Goal: Information Seeking & Learning: Check status

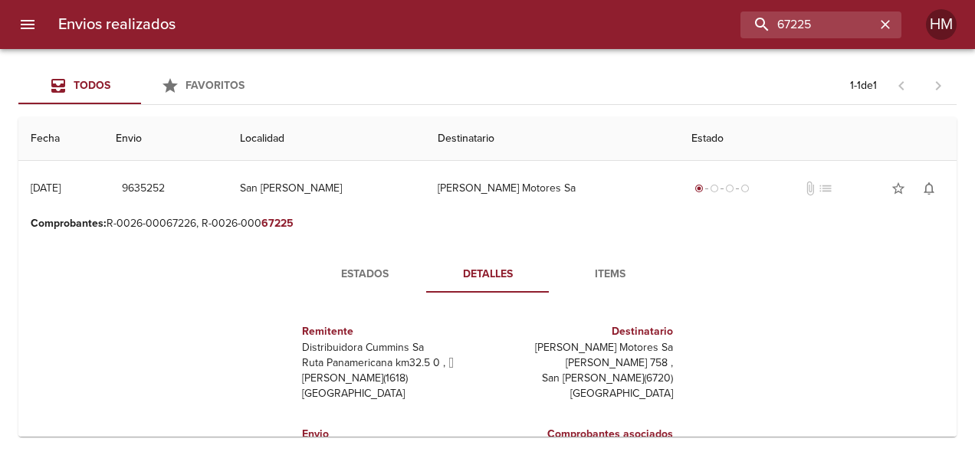
scroll to position [153, 0]
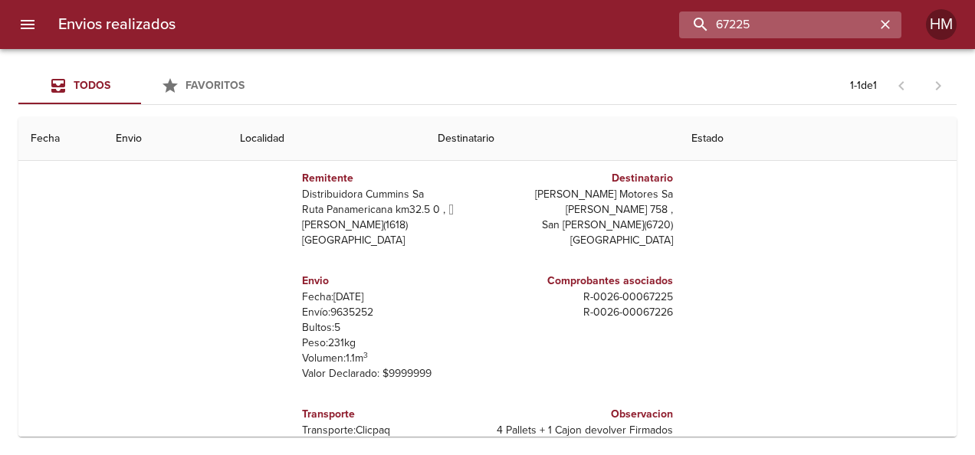
click at [848, 25] on input "67225" at bounding box center [777, 25] width 196 height 27
paste input "9492287"
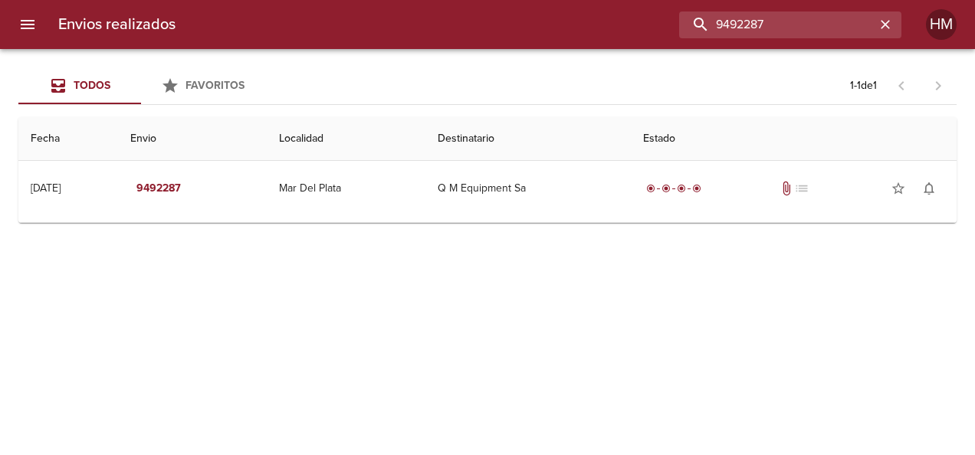
scroll to position [0, 0]
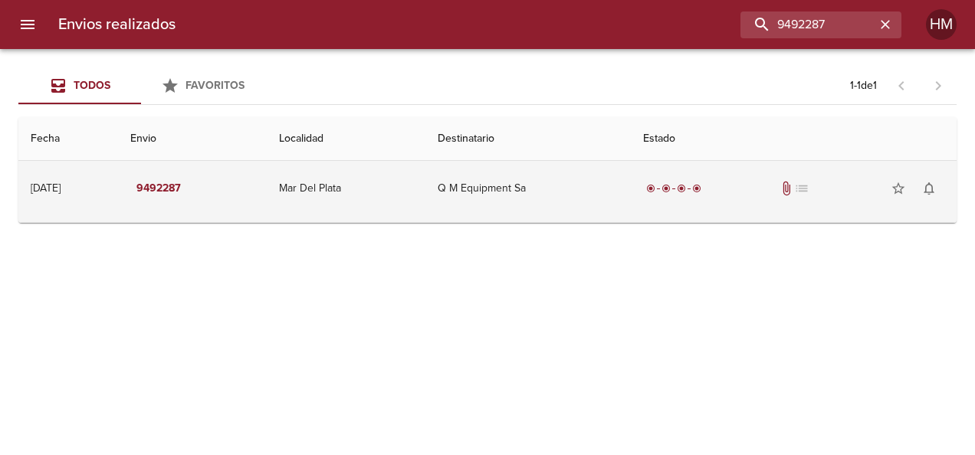
click at [548, 194] on td "Q M Equipment Sa" at bounding box center [529, 188] width 206 height 55
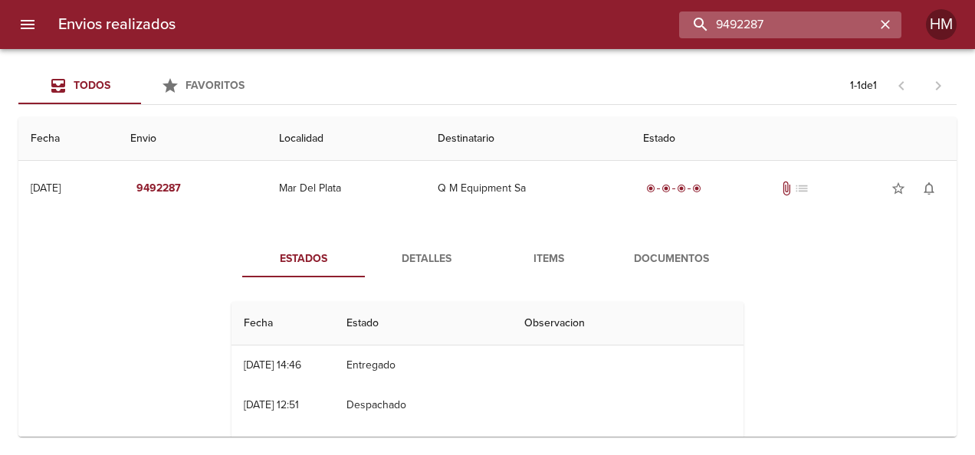
click at [840, 21] on input "9492287" at bounding box center [777, 25] width 196 height 27
paste input "530139"
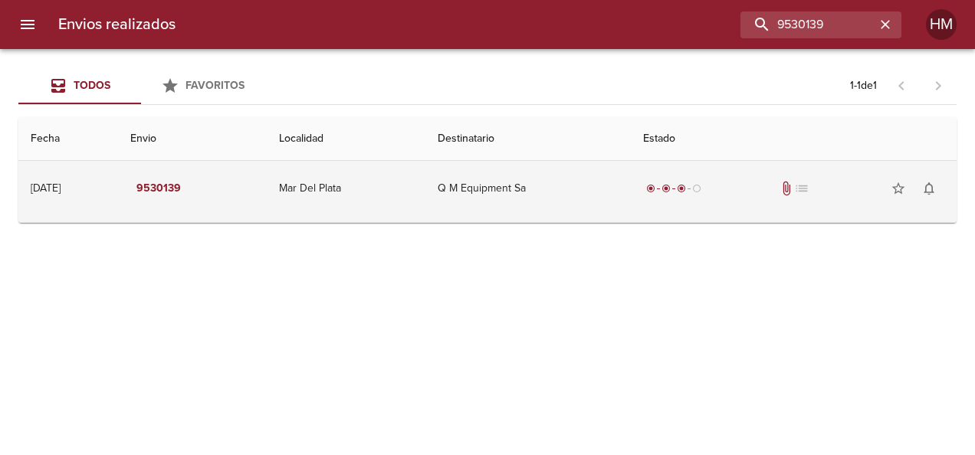
click at [527, 182] on td "Q M Equipment Sa" at bounding box center [529, 188] width 206 height 55
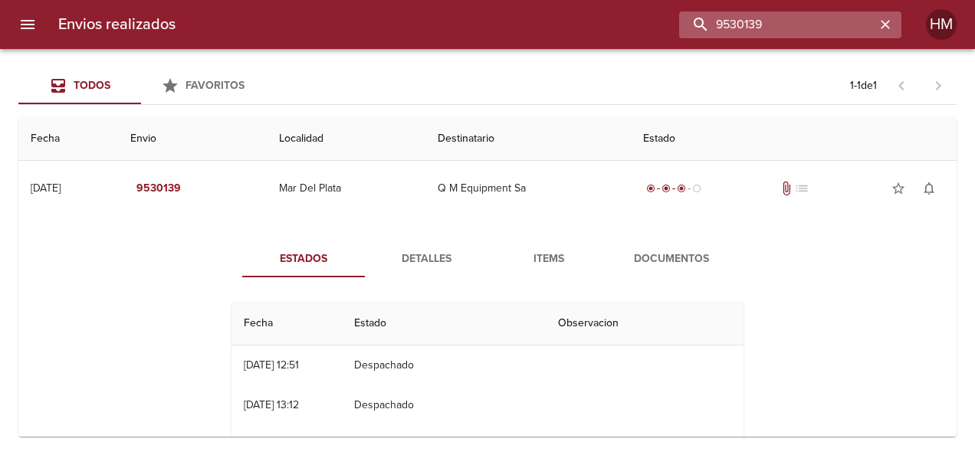
click at [816, 33] on input "9530139" at bounding box center [777, 25] width 196 height 27
paste input "61166"
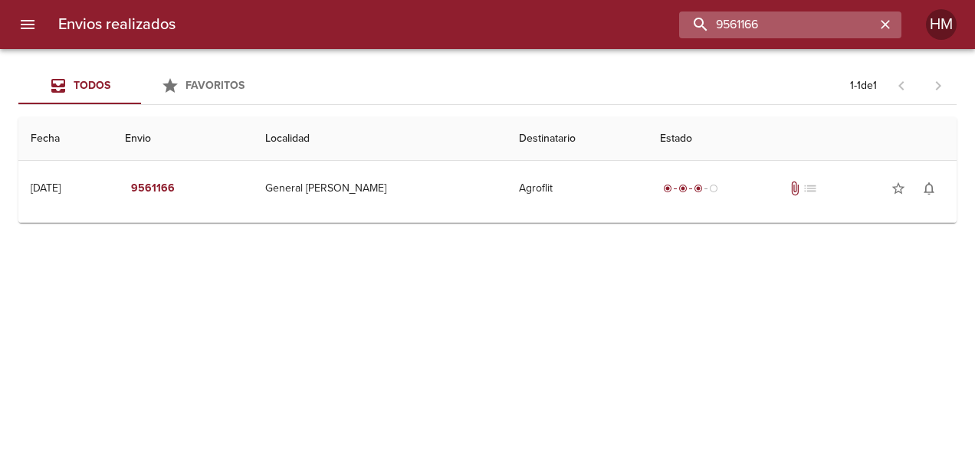
click at [800, 20] on input "9561166" at bounding box center [777, 25] width 196 height 27
paste input "08"
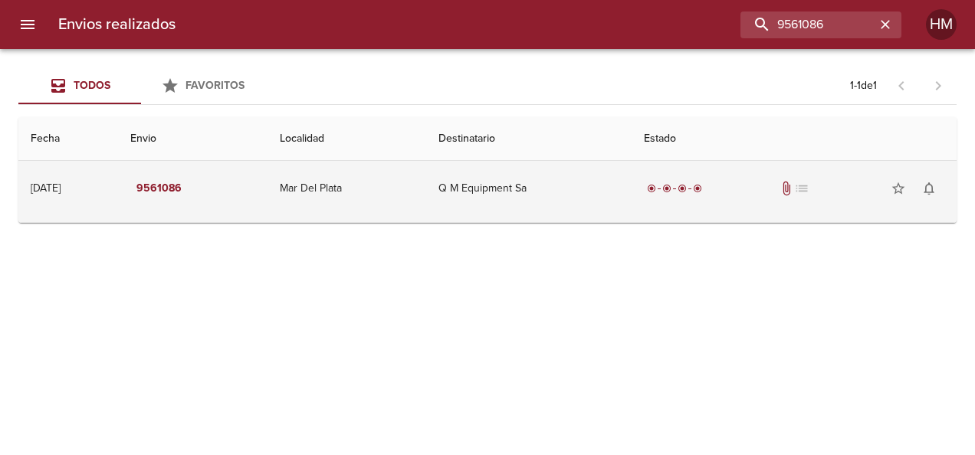
click at [626, 173] on td "Q M Equipment Sa" at bounding box center [529, 188] width 206 height 55
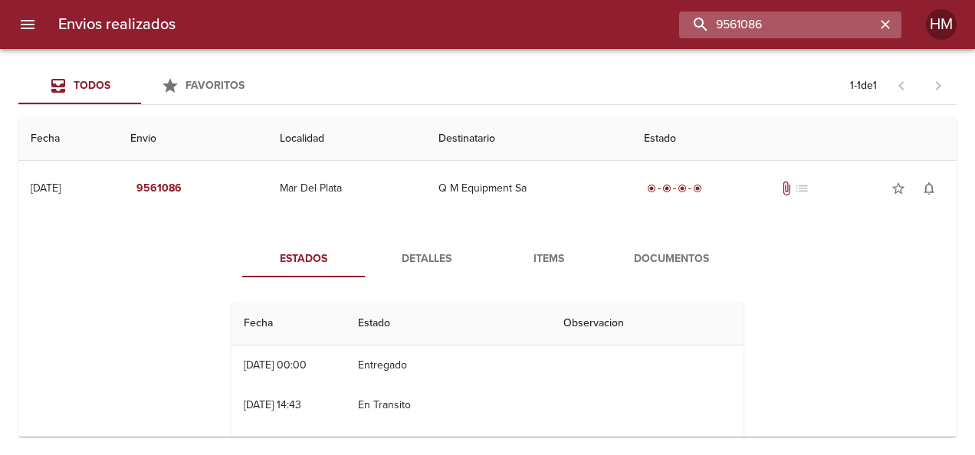
click at [819, 31] on input "9561086" at bounding box center [777, 25] width 196 height 27
paste input "74838"
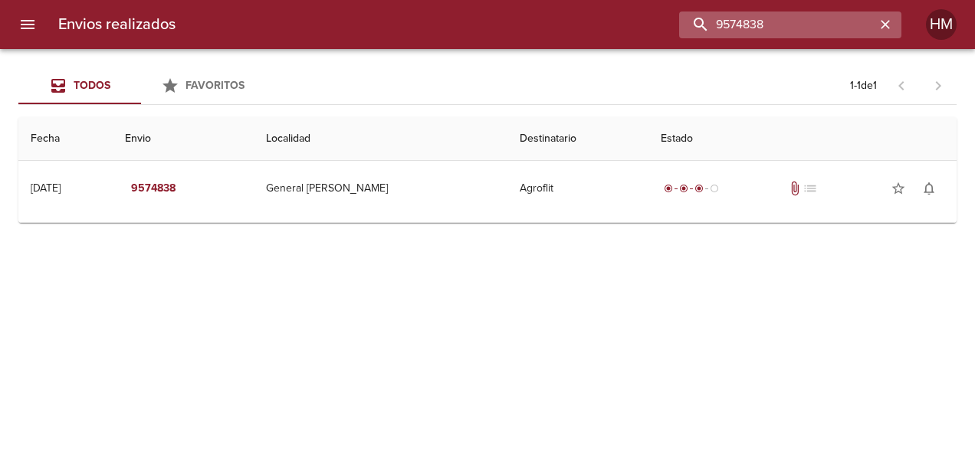
click at [794, 35] on input "9574838" at bounding box center [777, 25] width 196 height 27
click at [795, 35] on input "9574838" at bounding box center [777, 25] width 196 height 27
paste input "66"
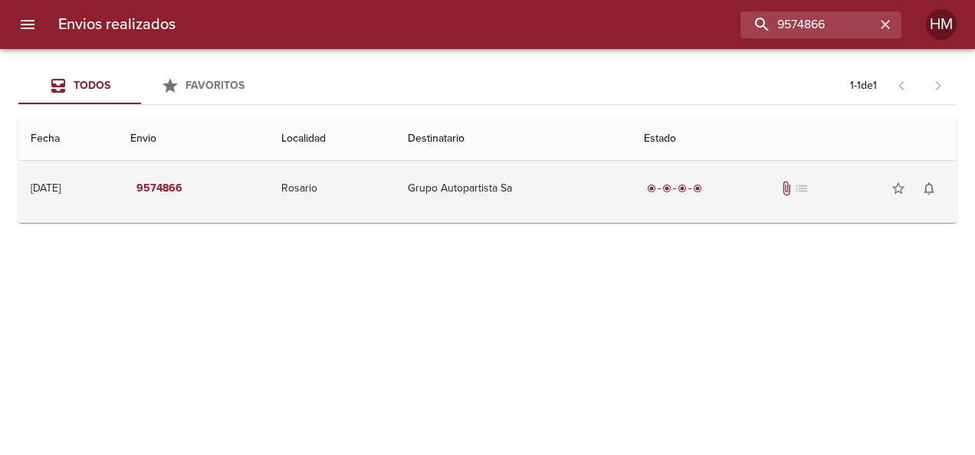
click at [616, 204] on td "Grupo Autopartista Sa" at bounding box center [513, 188] width 235 height 55
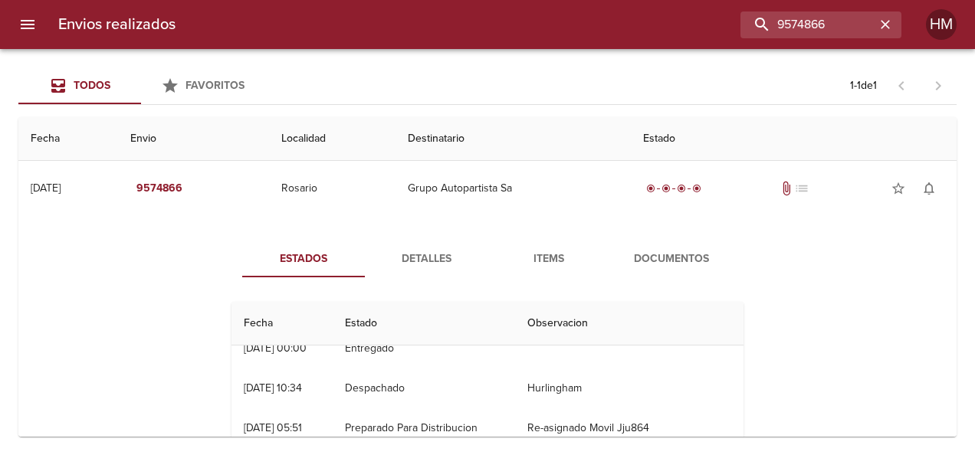
scroll to position [77, 0]
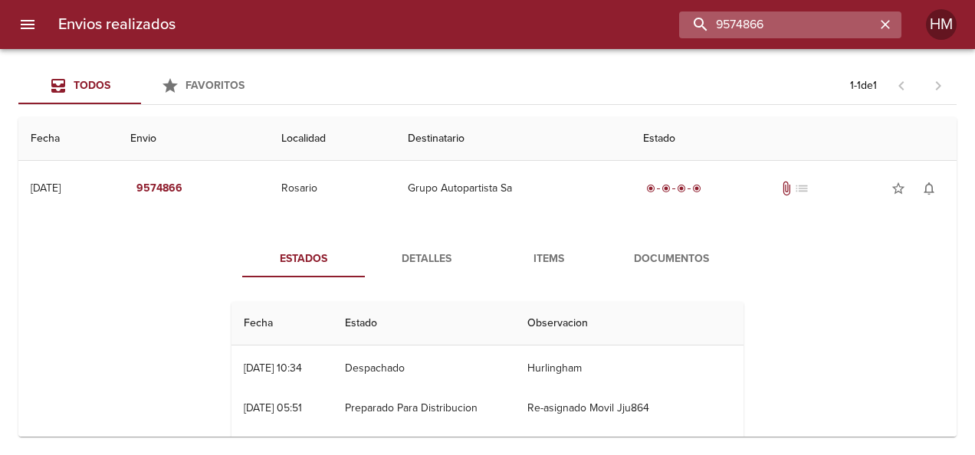
click at [800, 27] on input "9574866" at bounding box center [777, 25] width 196 height 27
click at [802, 27] on input "9574866" at bounding box center [777, 25] width 196 height 27
paste input "84671"
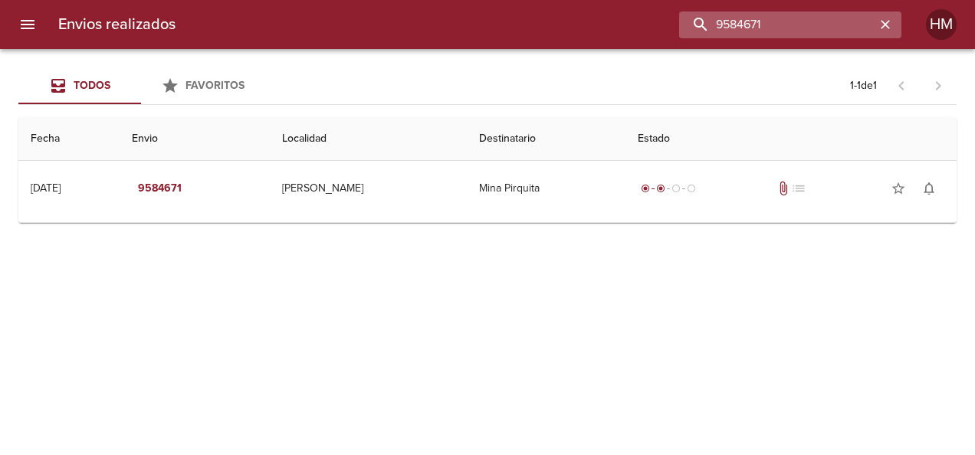
click at [788, 29] on input "9584671" at bounding box center [777, 25] width 196 height 27
paste input "90009"
click at [811, 25] on input "9590009" at bounding box center [777, 25] width 196 height 27
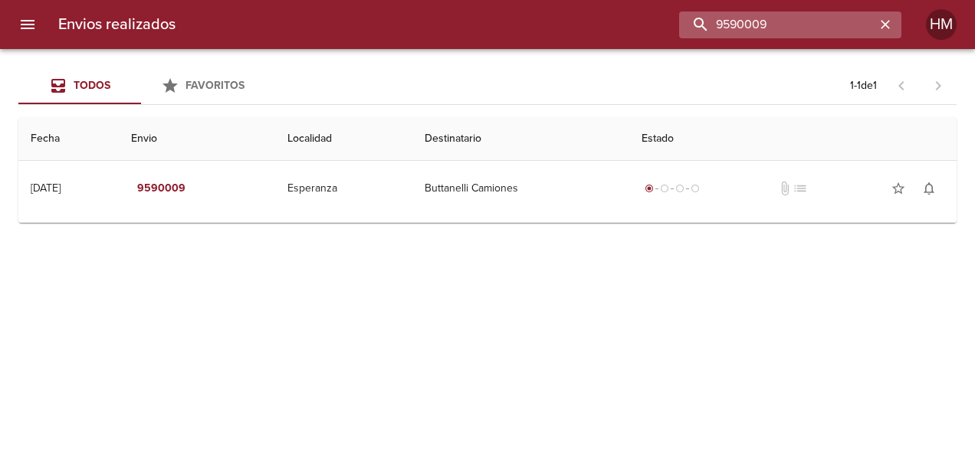
paste input "87692"
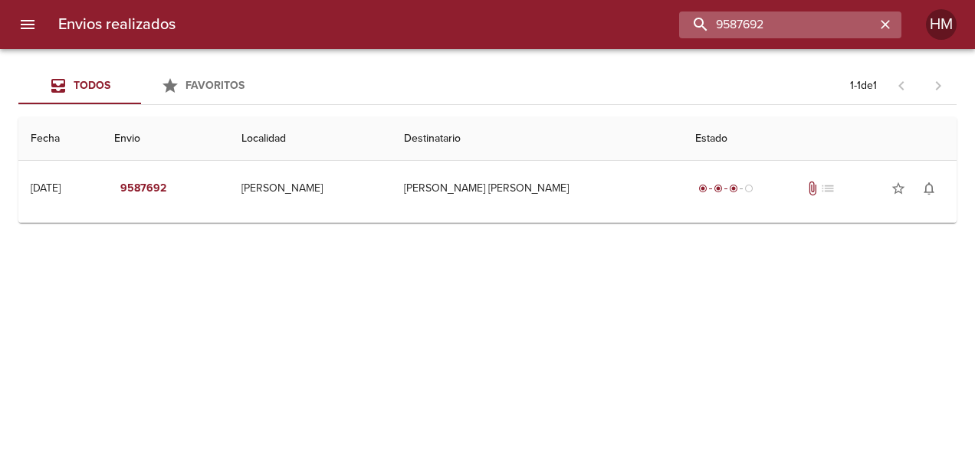
click at [742, 23] on input "9587692" at bounding box center [777, 25] width 196 height 27
paste input "89"
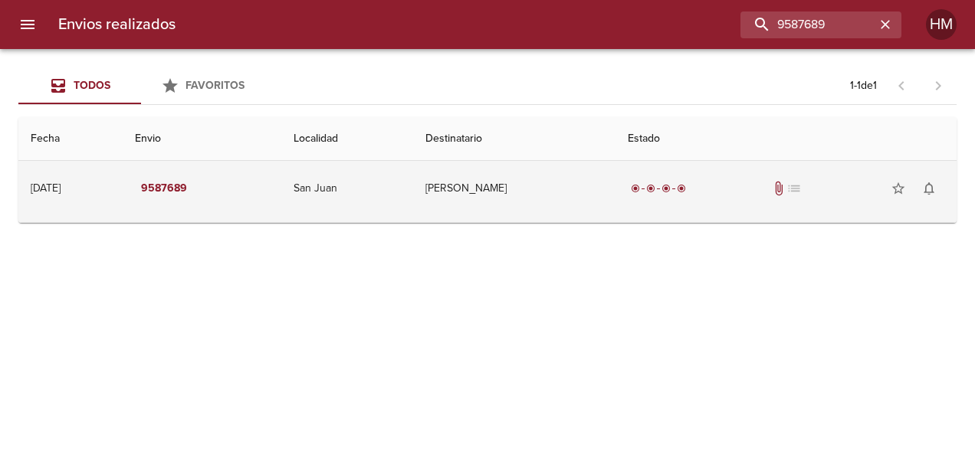
click at [506, 176] on td "[PERSON_NAME]" at bounding box center [514, 188] width 202 height 55
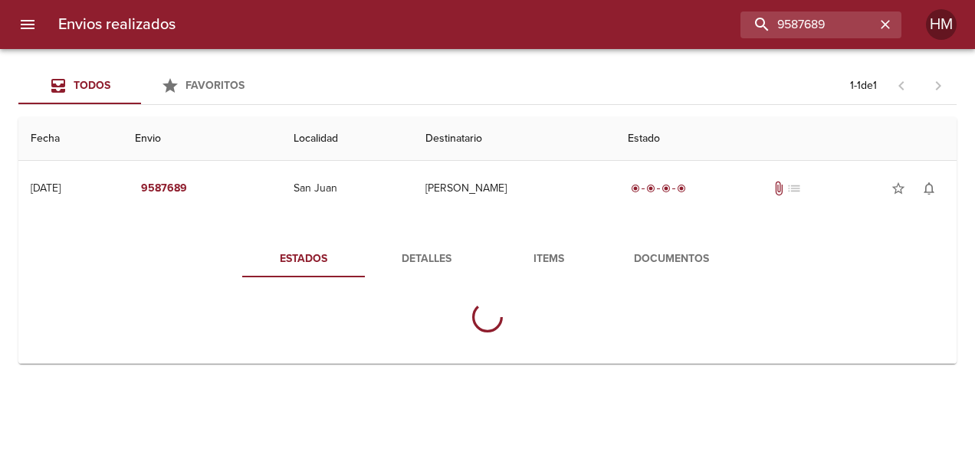
click at [450, 258] on span "Detalles" at bounding box center [426, 259] width 104 height 19
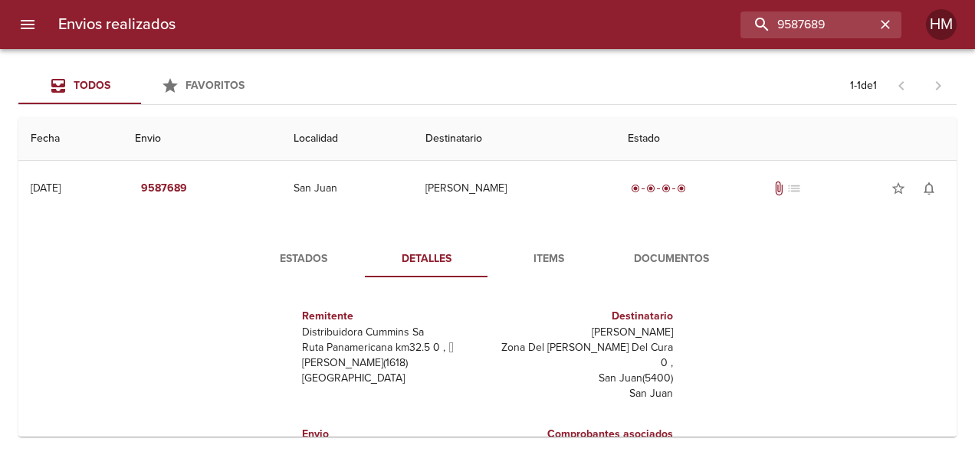
click at [310, 248] on button "Estados" at bounding box center [303, 259] width 123 height 37
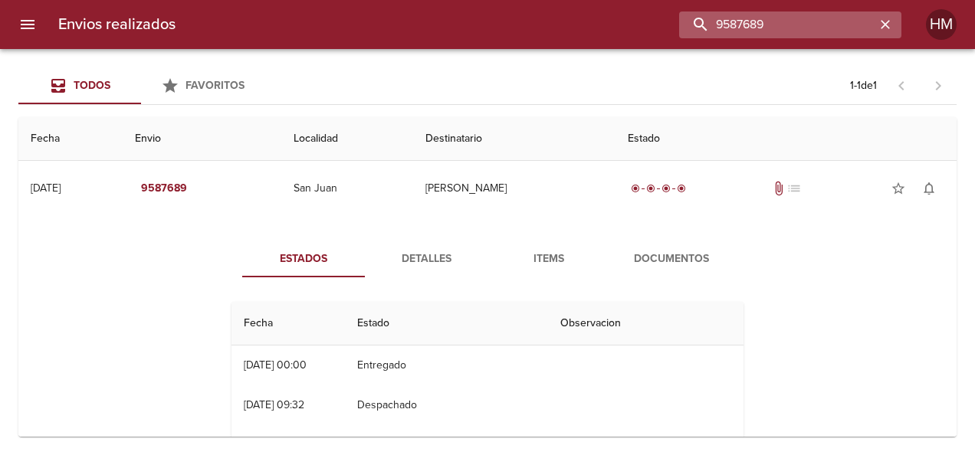
click at [787, 15] on input "9587689" at bounding box center [777, 25] width 196 height 27
click at [787, 16] on input "9587689" at bounding box center [777, 25] width 196 height 27
paste input "60004"
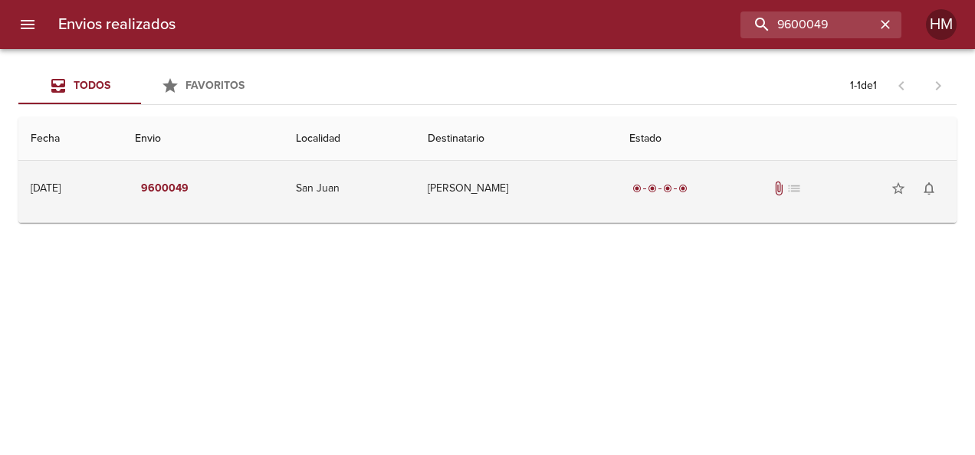
click at [517, 167] on td "[PERSON_NAME]" at bounding box center [517, 188] width 202 height 55
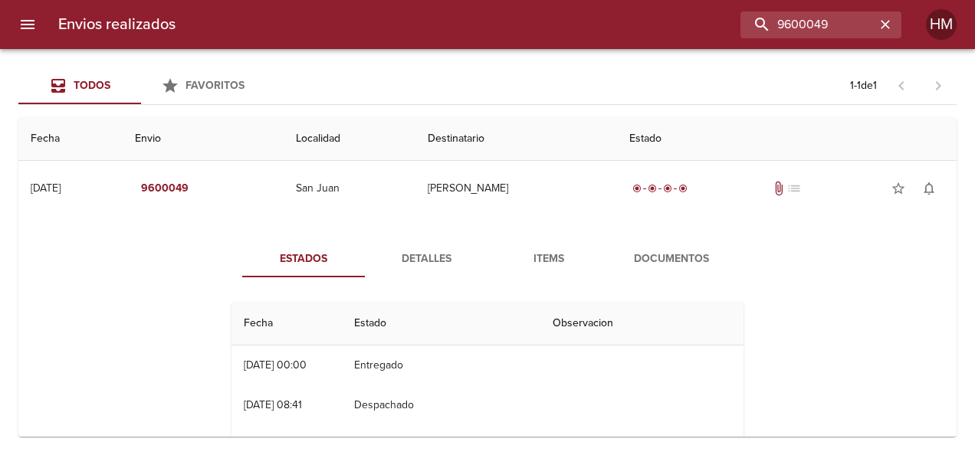
click at [821, 5] on div "Envios realizados 9600049 HM" at bounding box center [487, 24] width 975 height 49
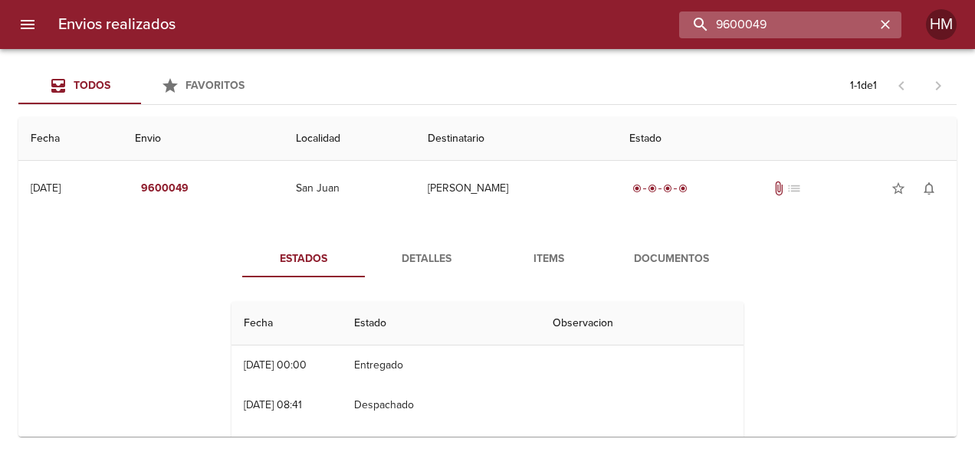
click at [824, 25] on input "9600049" at bounding box center [777, 25] width 196 height 27
paste input "597158"
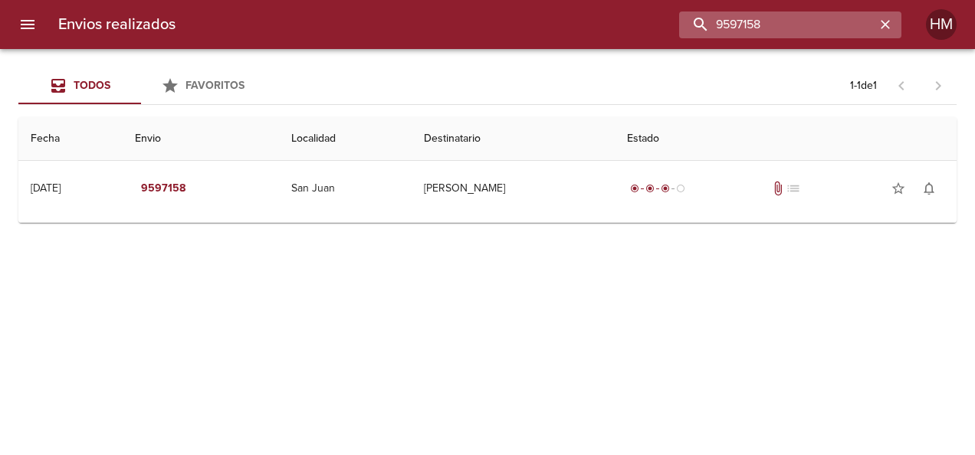
click at [802, 17] on input "9597158" at bounding box center [777, 25] width 196 height 27
paste input "609254"
click at [826, 30] on input "9609254" at bounding box center [777, 25] width 196 height 27
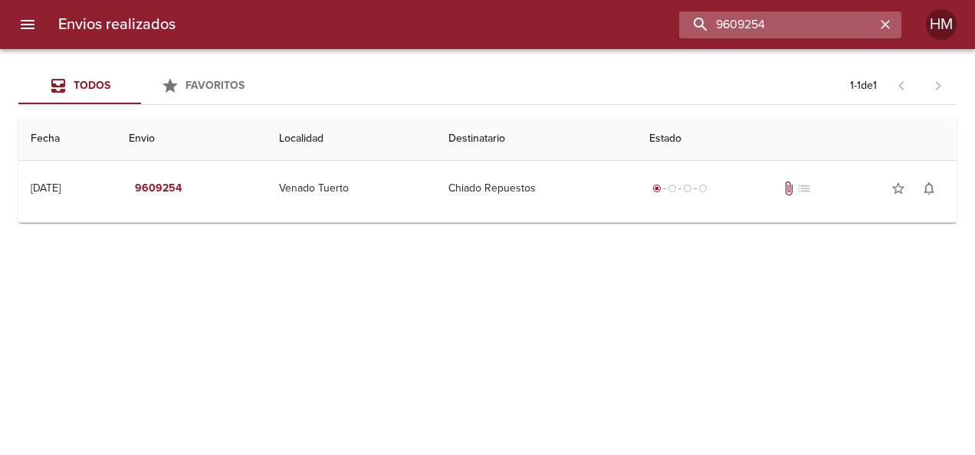
paste input "92"
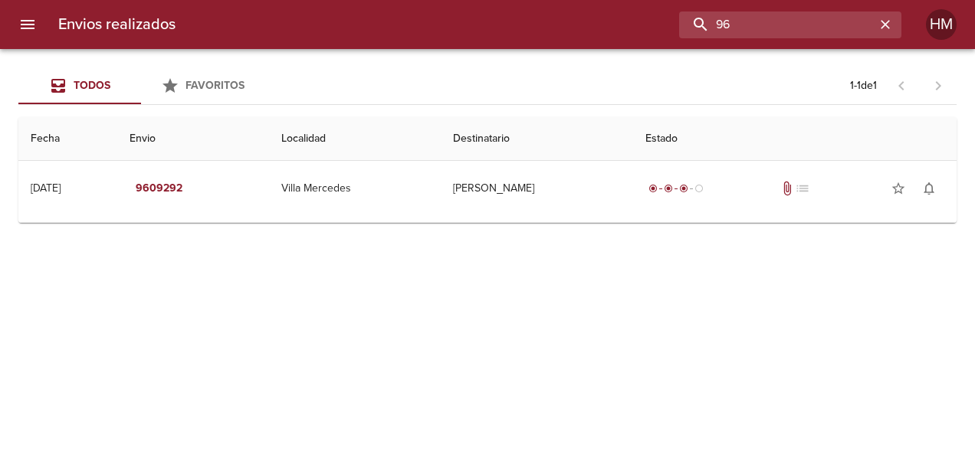
type input "9"
paste input "9611783"
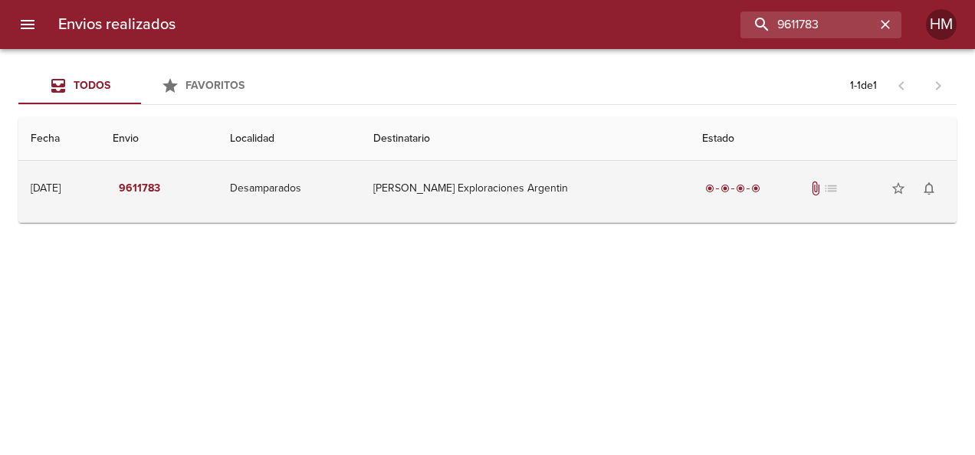
click at [555, 195] on td "[PERSON_NAME] Exploraciones Argentin" at bounding box center [525, 188] width 329 height 55
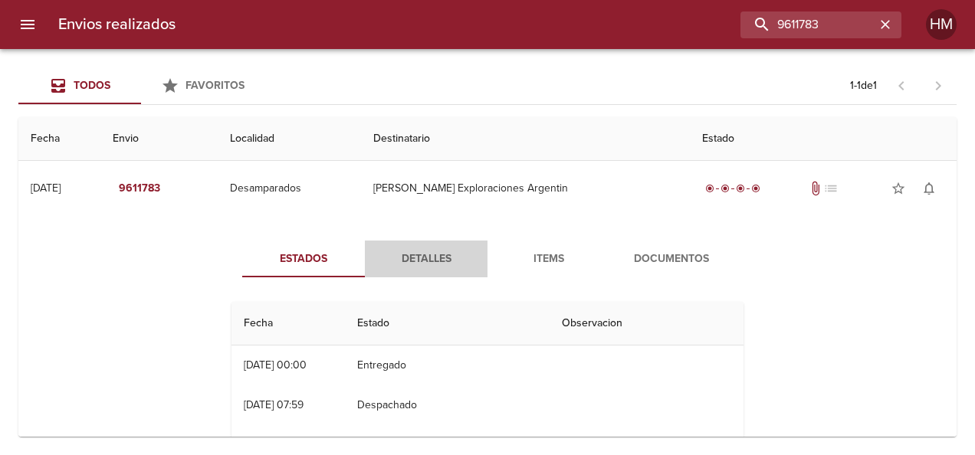
click at [426, 253] on span "Detalles" at bounding box center [426, 259] width 104 height 19
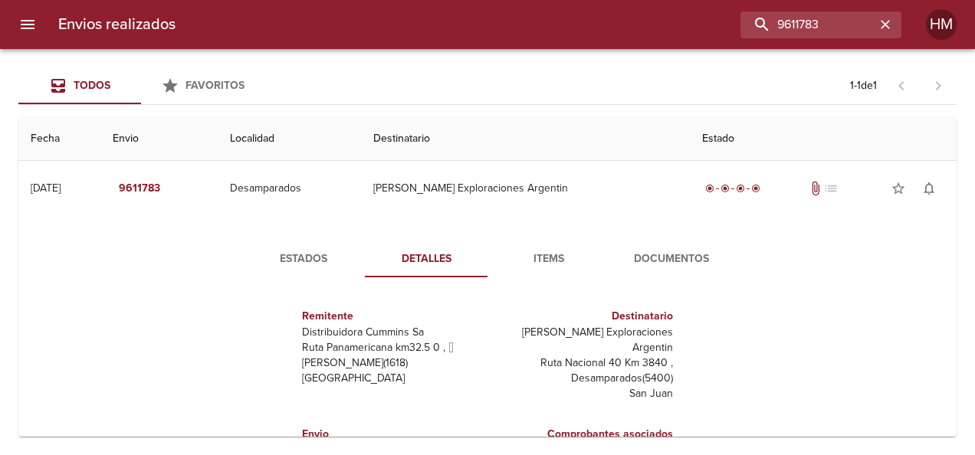
click at [365, 258] on button "Detalles" at bounding box center [426, 259] width 123 height 37
click at [318, 247] on button "Estados" at bounding box center [303, 259] width 123 height 37
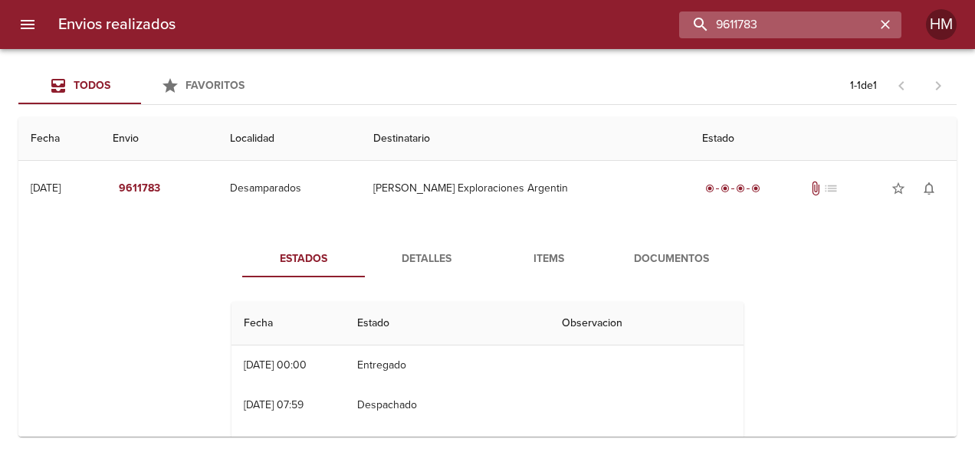
click at [855, 18] on input "9611783" at bounding box center [777, 25] width 196 height 27
paste input "835"
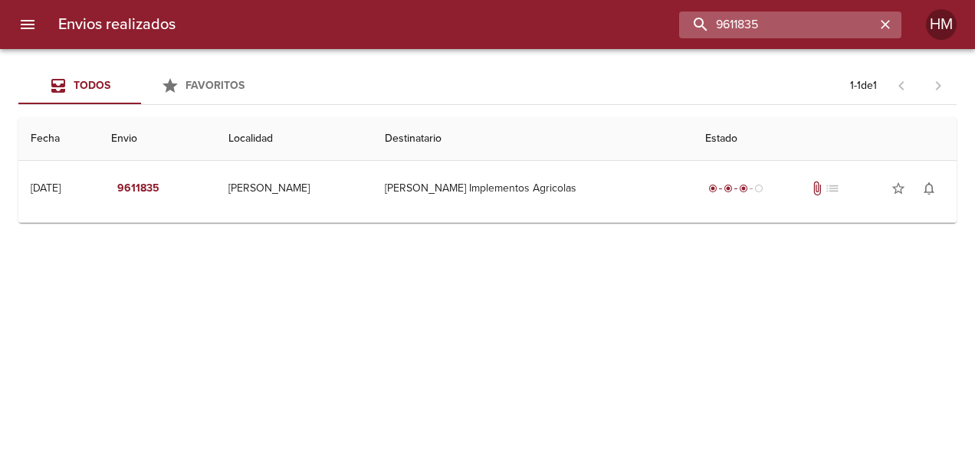
click at [748, 35] on input "9611835" at bounding box center [777, 25] width 196 height 27
click at [748, 28] on input "9611835" at bounding box center [777, 25] width 196 height 27
paste input "07"
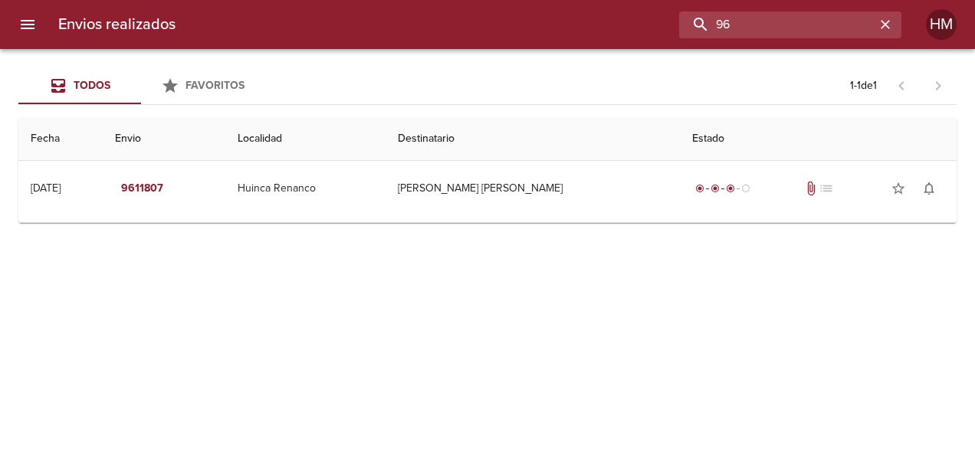
type input "9"
paste input "9611792"
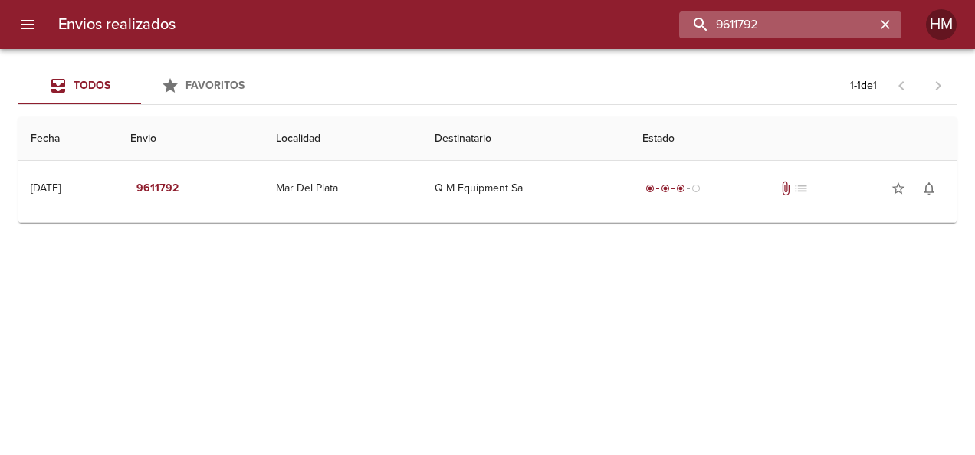
click at [775, 23] on input "9611792" at bounding box center [777, 25] width 196 height 27
click at [775, 24] on input "9611792" at bounding box center [777, 25] width 196 height 27
paste input "6113"
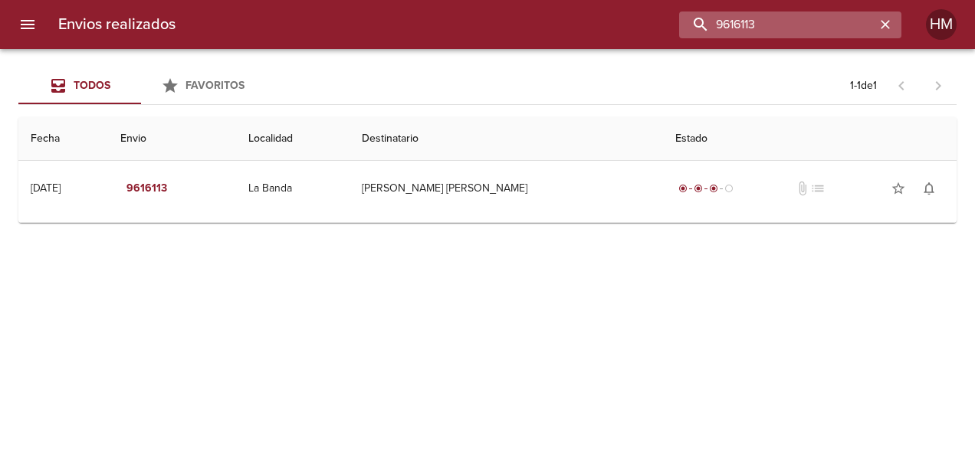
click at [767, 21] on input "9616113" at bounding box center [777, 25] width 196 height 27
paste input "004"
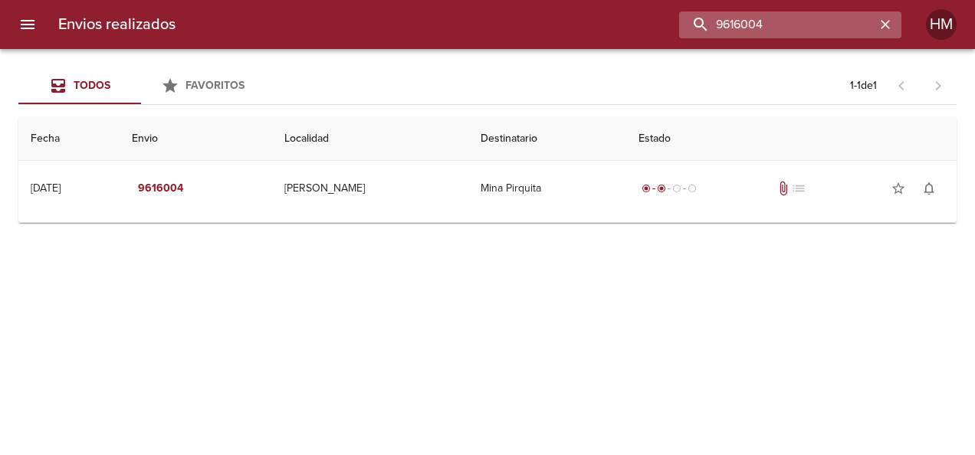
click at [825, 32] on input "9616004" at bounding box center [777, 25] width 196 height 27
paste input "11"
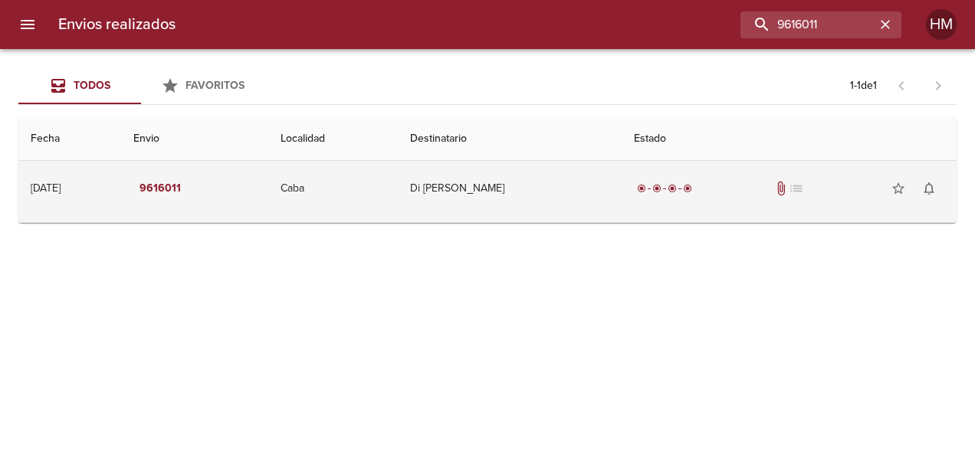
click at [545, 184] on td "Di [PERSON_NAME]" at bounding box center [510, 188] width 224 height 55
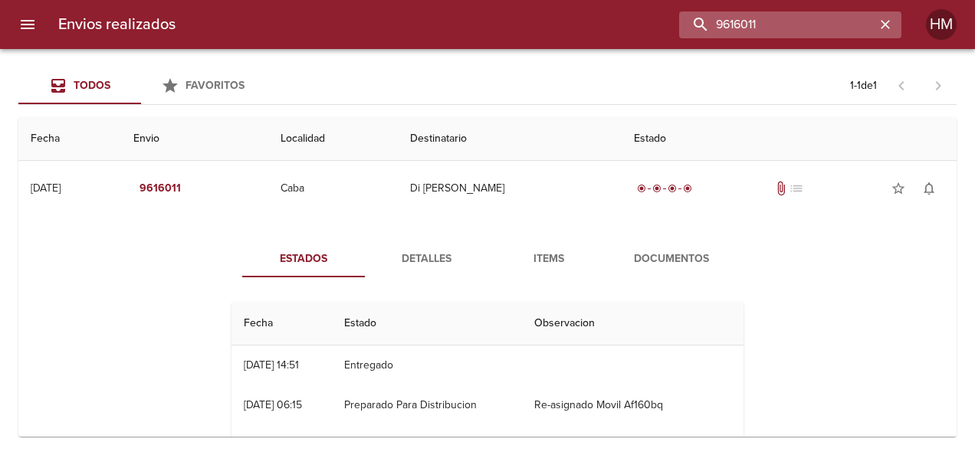
click at [832, 26] on input "9616011" at bounding box center [777, 25] width 196 height 27
paste input "85"
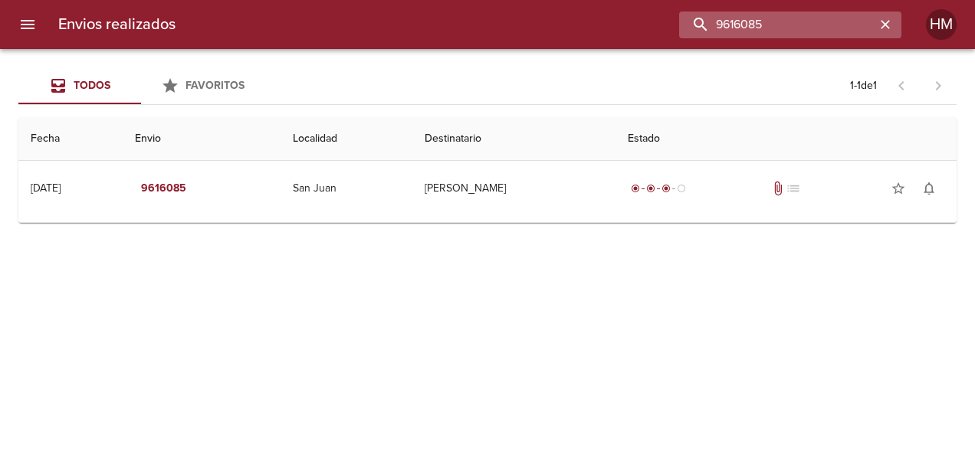
click at [759, 25] on input "9616085" at bounding box center [777, 25] width 196 height 27
click at [761, 25] on input "9616085" at bounding box center [777, 25] width 196 height 27
paste input "28"
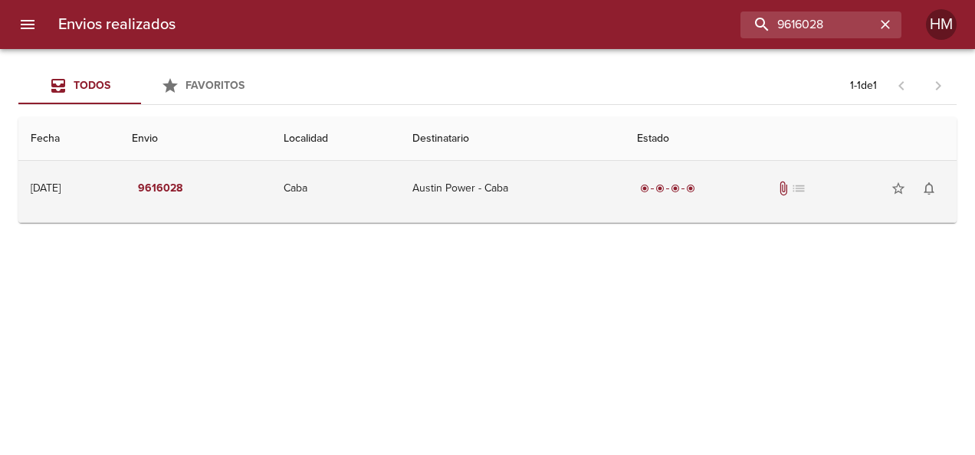
click at [547, 178] on td "Austin Power - Caba" at bounding box center [512, 188] width 225 height 55
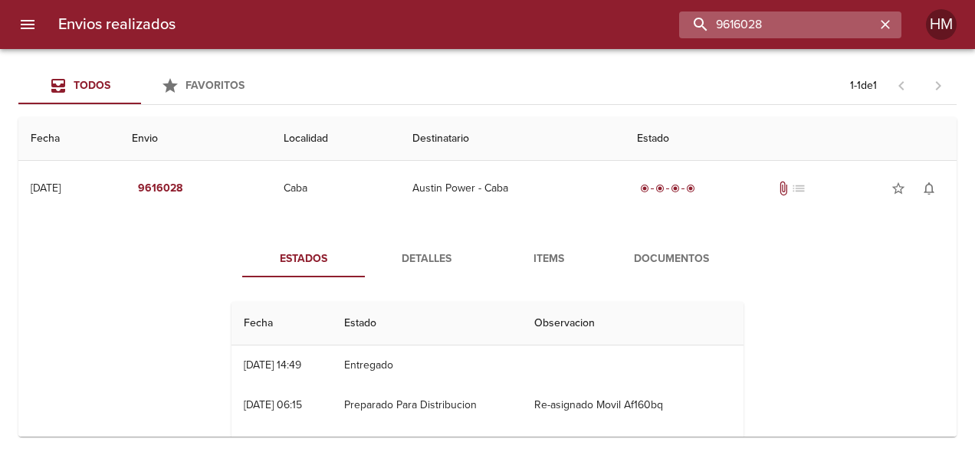
click at [825, 34] on input "9616028" at bounding box center [777, 25] width 196 height 27
paste input "20695"
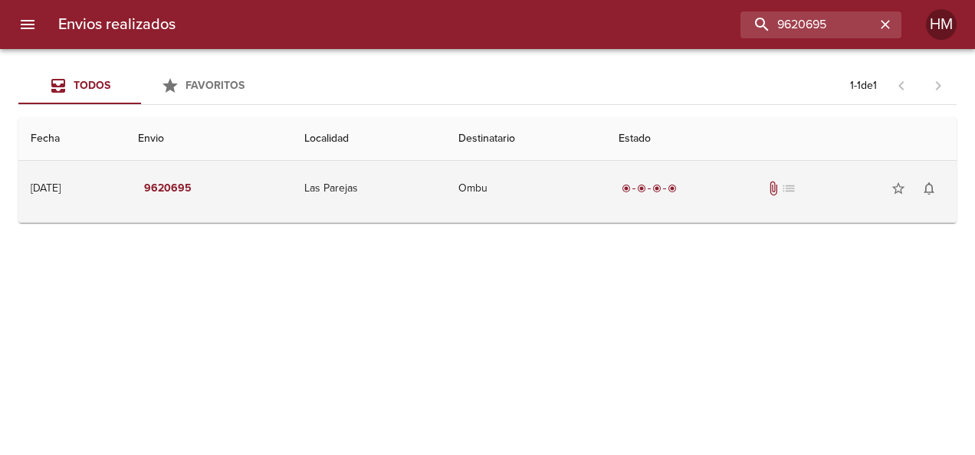
click at [575, 189] on td "Ombu" at bounding box center [526, 188] width 160 height 55
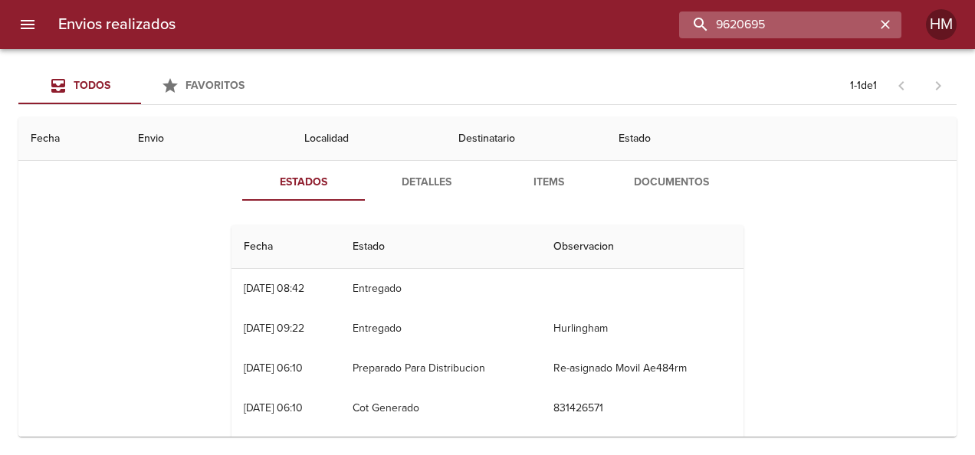
click at [798, 28] on input "9620695" at bounding box center [777, 25] width 196 height 27
paste input "713"
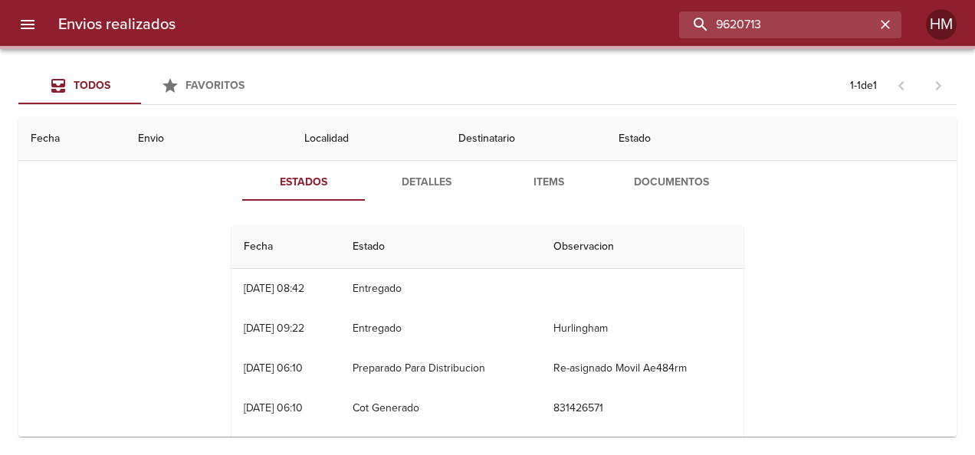
scroll to position [0, 0]
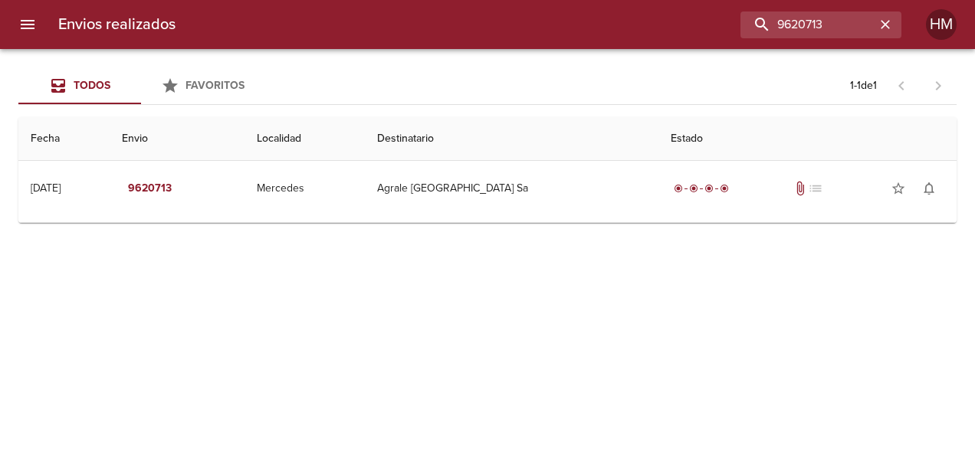
click at [604, 216] on td "Guia : 9620713" at bounding box center [487, 219] width 938 height 6
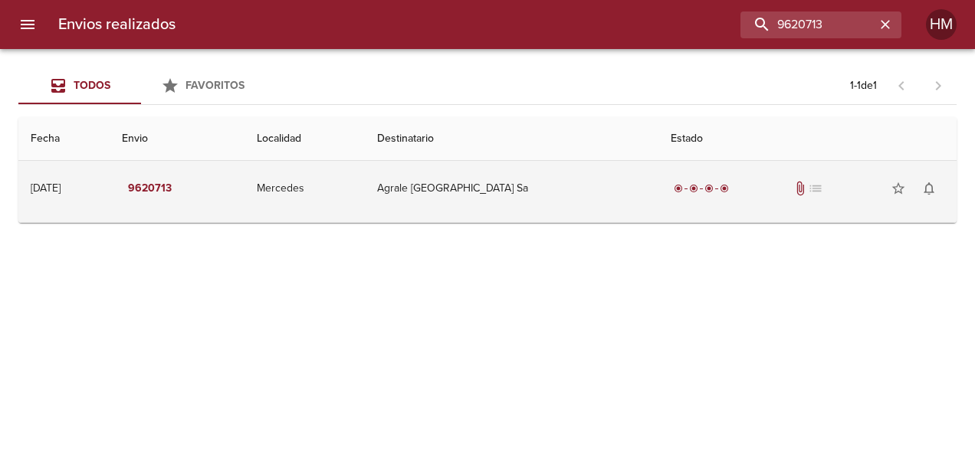
click at [590, 197] on td "Agrale [GEOGRAPHIC_DATA] Sa" at bounding box center [512, 188] width 294 height 55
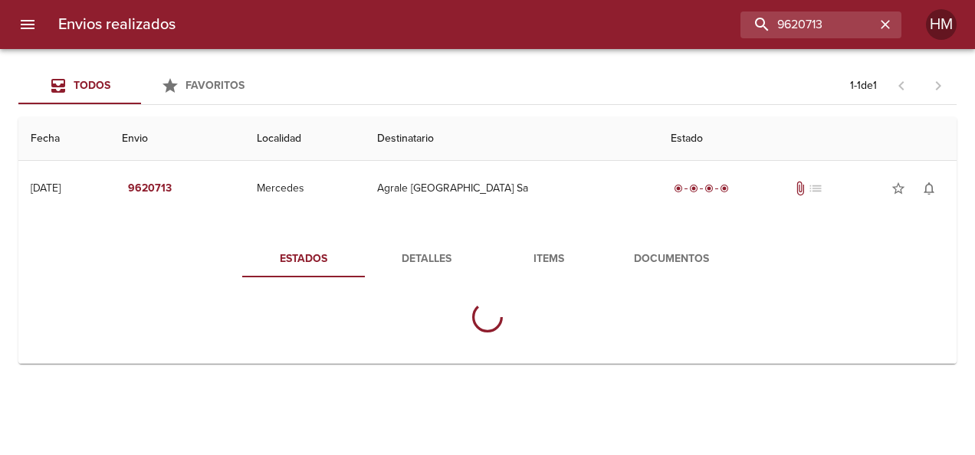
click at [408, 257] on span "Detalles" at bounding box center [426, 259] width 104 height 19
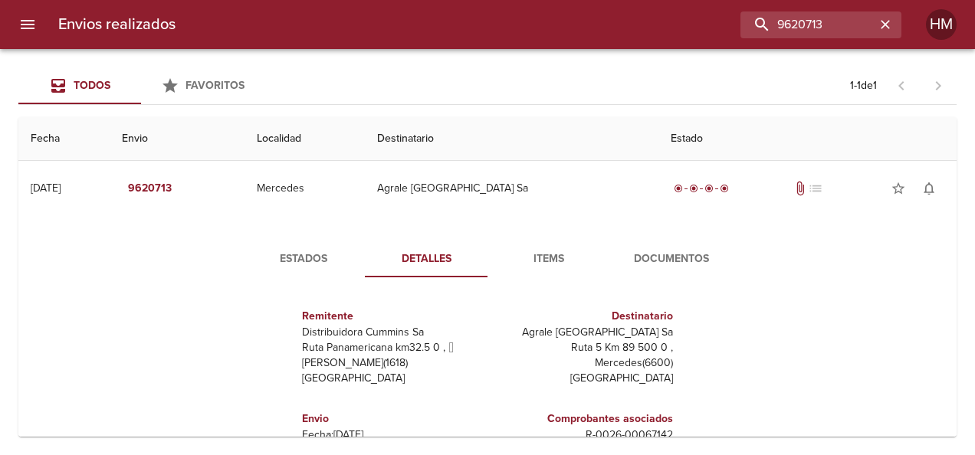
click at [345, 250] on span "Estados" at bounding box center [303, 259] width 104 height 19
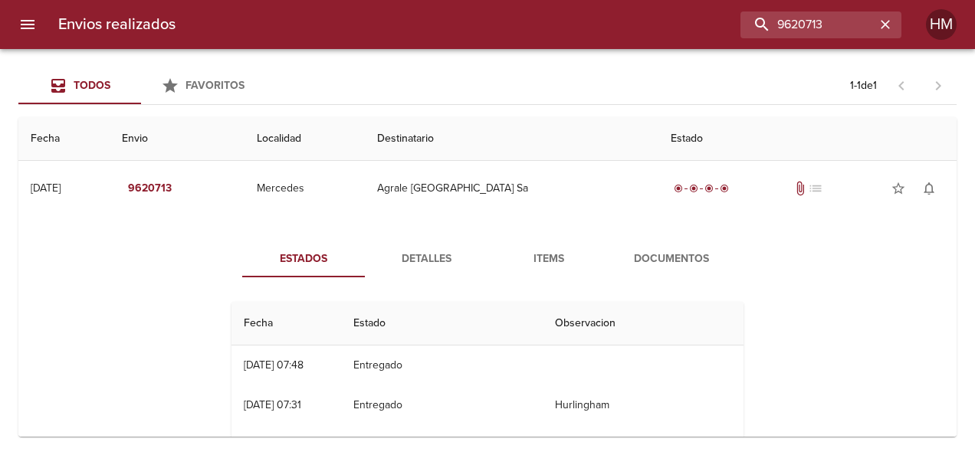
scroll to position [153, 0]
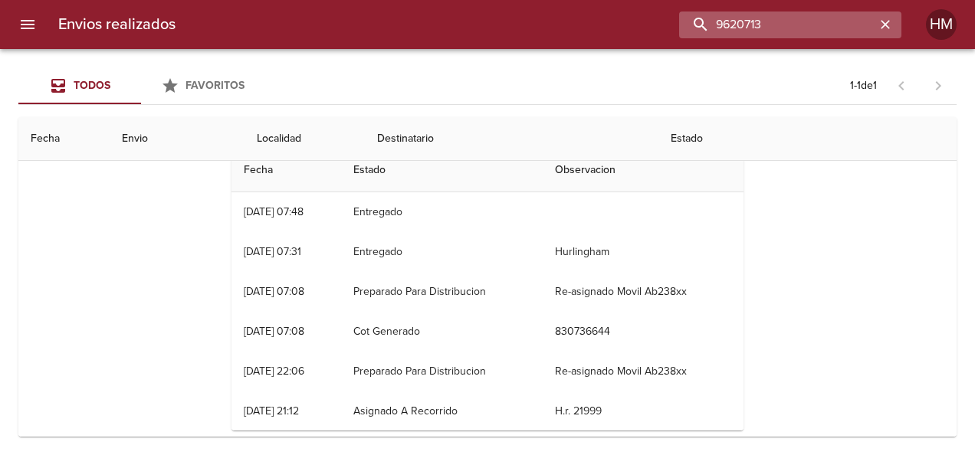
click at [817, 35] on input "9620713" at bounding box center [777, 25] width 196 height 27
paste input "07"
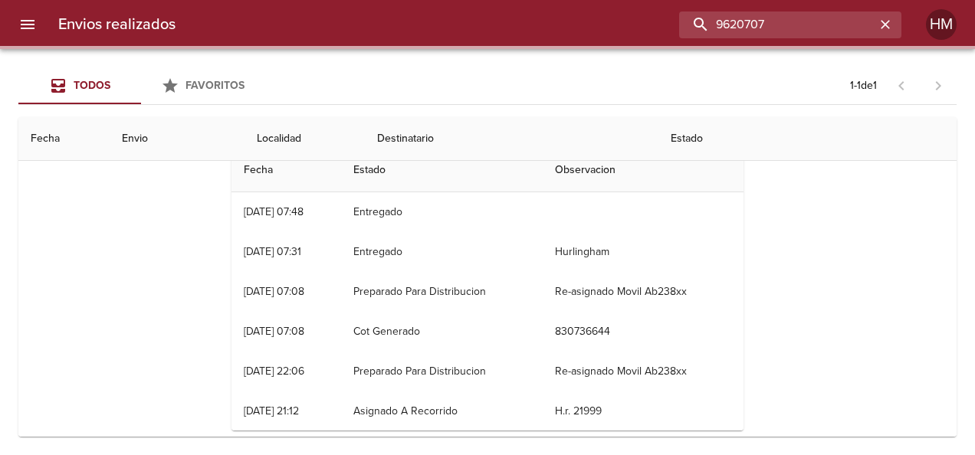
scroll to position [0, 0]
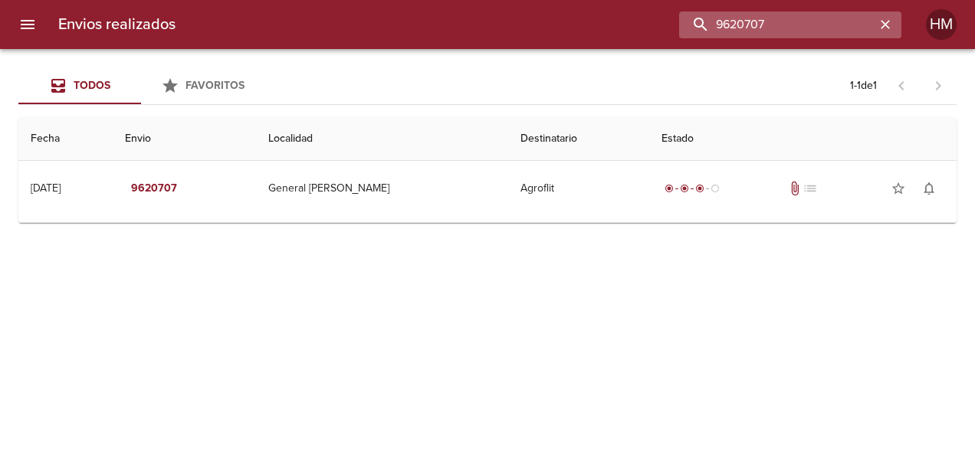
click at [789, 25] on input "9620707" at bounding box center [777, 25] width 196 height 27
paste input "39"
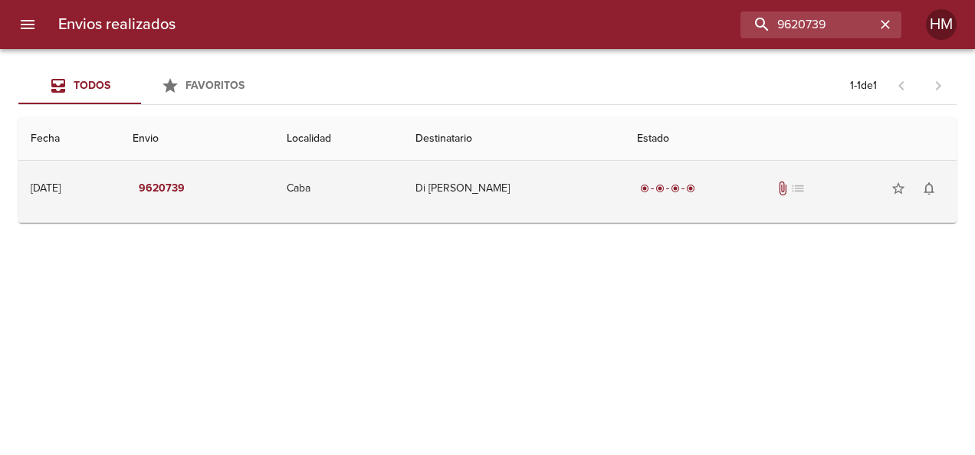
click at [559, 182] on td "Di [PERSON_NAME]" at bounding box center [514, 188] width 222 height 55
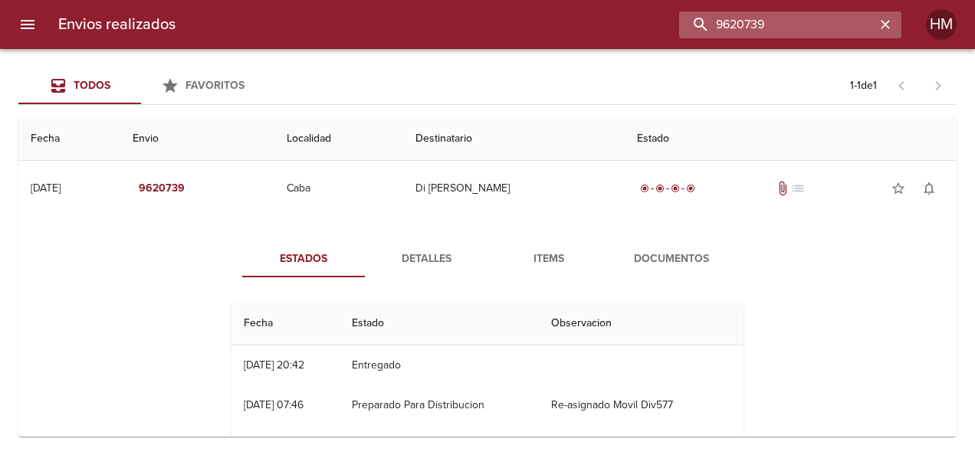
click at [820, 16] on input "9620739" at bounding box center [777, 25] width 196 height 27
click at [819, 16] on input "9620739" at bounding box center [777, 25] width 196 height 27
paste input "47"
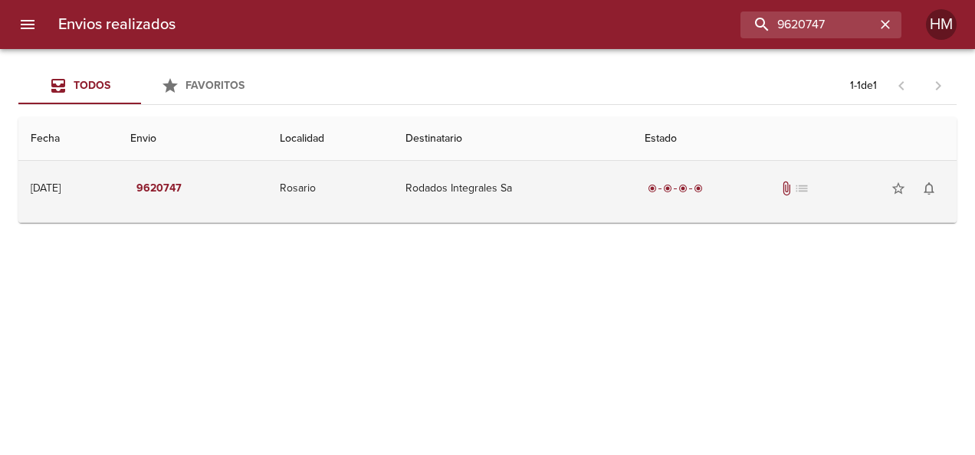
click at [633, 199] on td "Rodados Integrales Sa" at bounding box center [512, 188] width 239 height 55
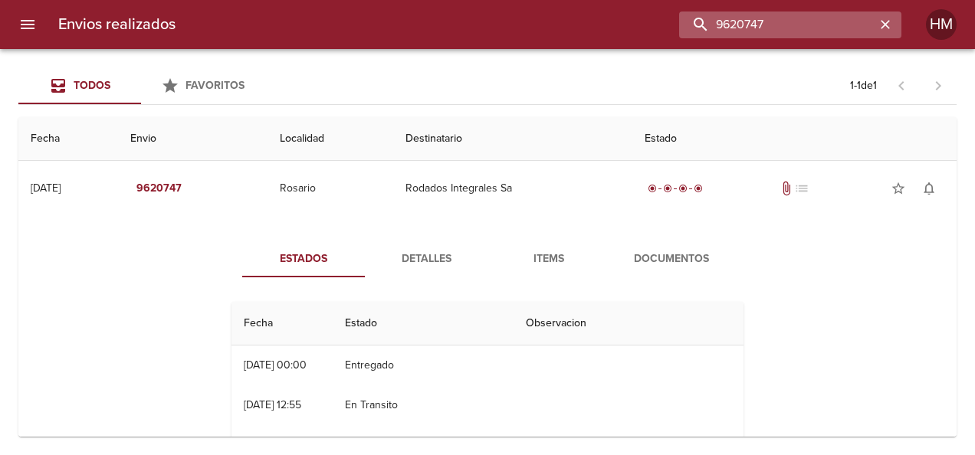
click at [796, 23] on input "9620747" at bounding box center [777, 25] width 196 height 27
paste input "2"
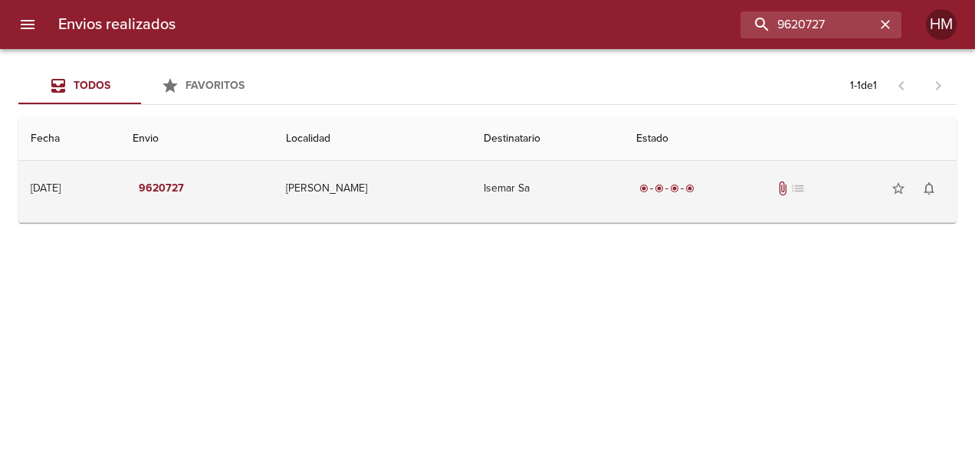
click at [505, 190] on td "Isemar Sa" at bounding box center [548, 188] width 152 height 55
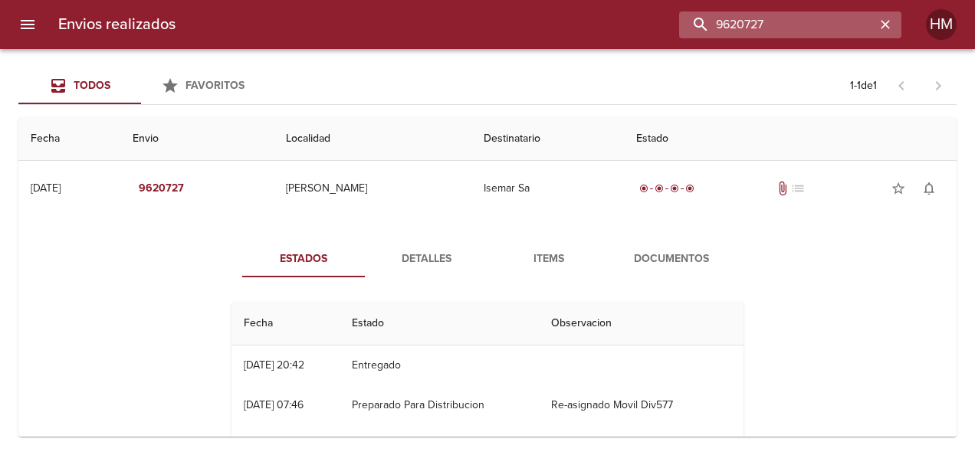
click at [847, 18] on input "9620727" at bounding box center [777, 25] width 196 height 27
paste input "681"
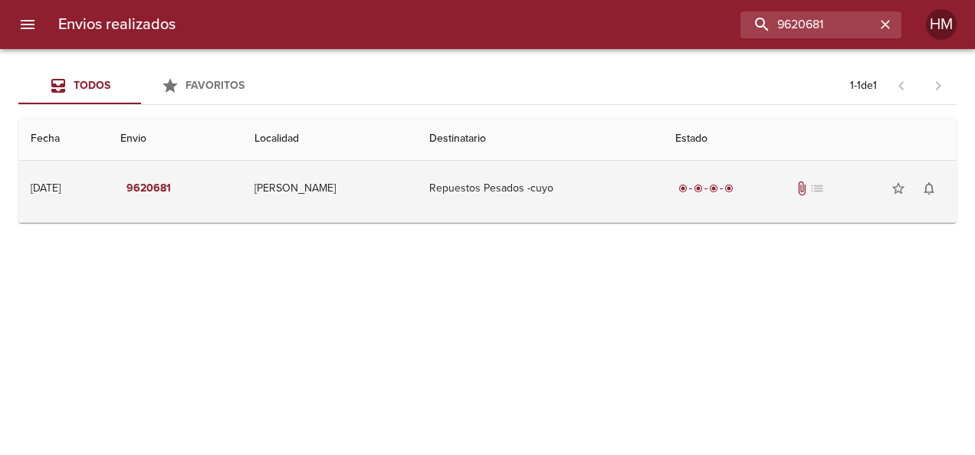
click at [658, 187] on td "Repuestos Pesados -cuyo" at bounding box center [540, 188] width 246 height 55
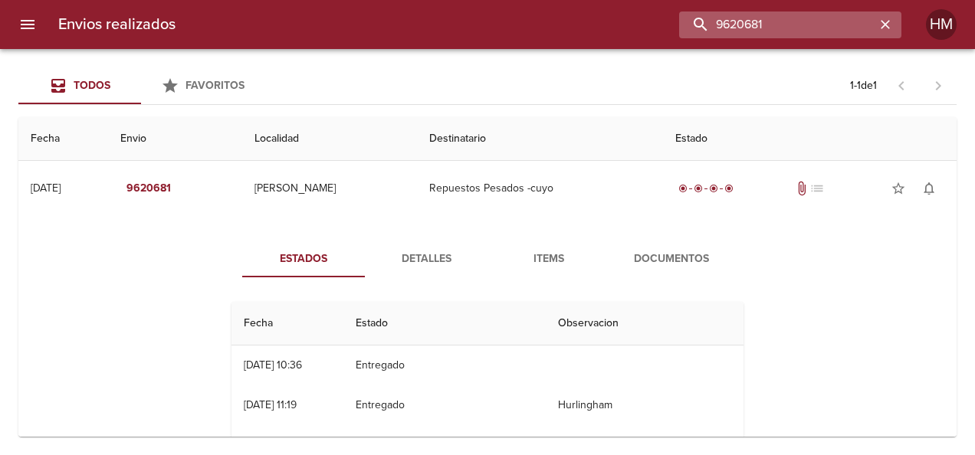
click at [819, 23] on input "9620681" at bounding box center [777, 25] width 196 height 27
paste input "272"
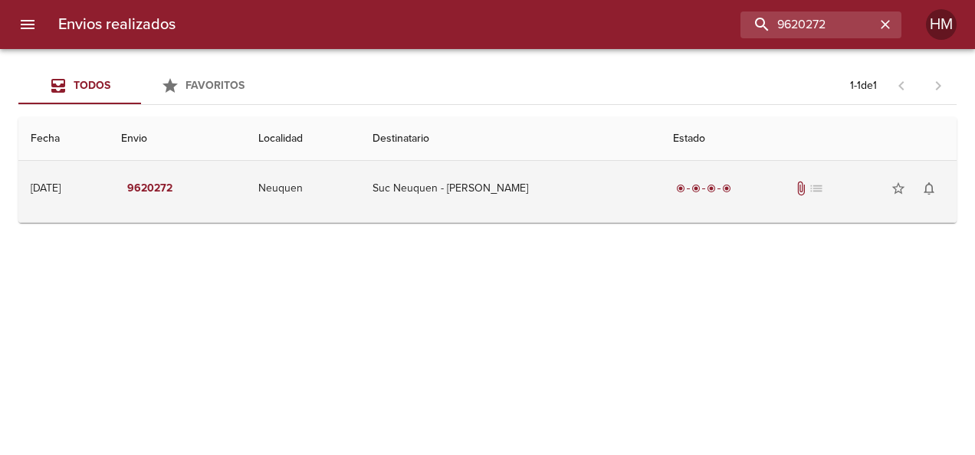
click at [630, 178] on td "Suc Neuquen - [PERSON_NAME]" at bounding box center [510, 188] width 300 height 55
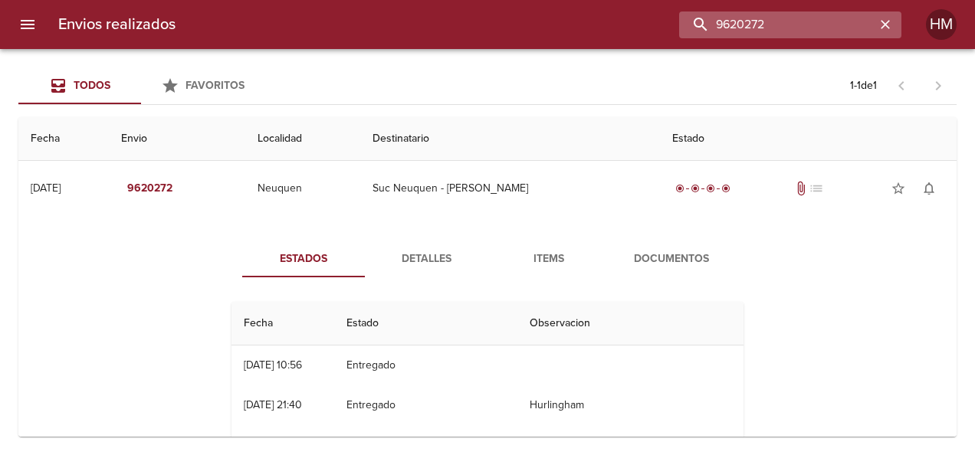
click at [859, 31] on input "9620272" at bounding box center [777, 25] width 196 height 27
paste input "84"
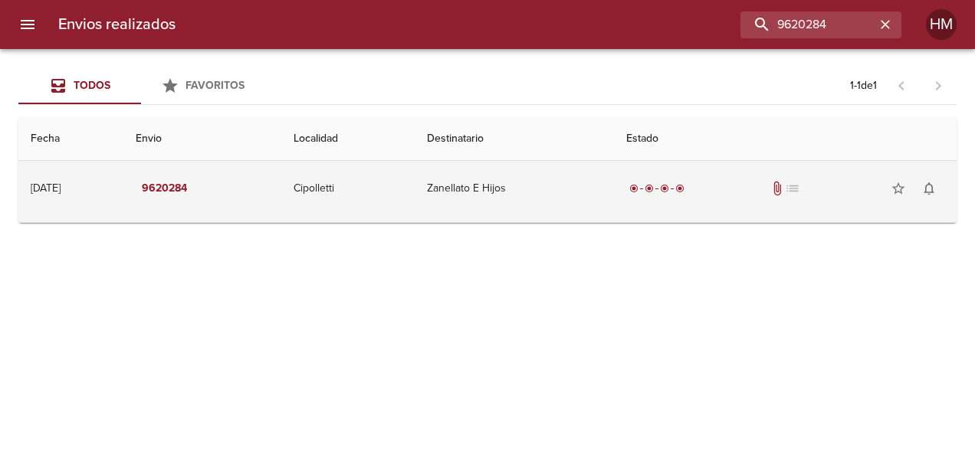
click at [596, 182] on td "Zanellato E Hijos" at bounding box center [514, 188] width 199 height 55
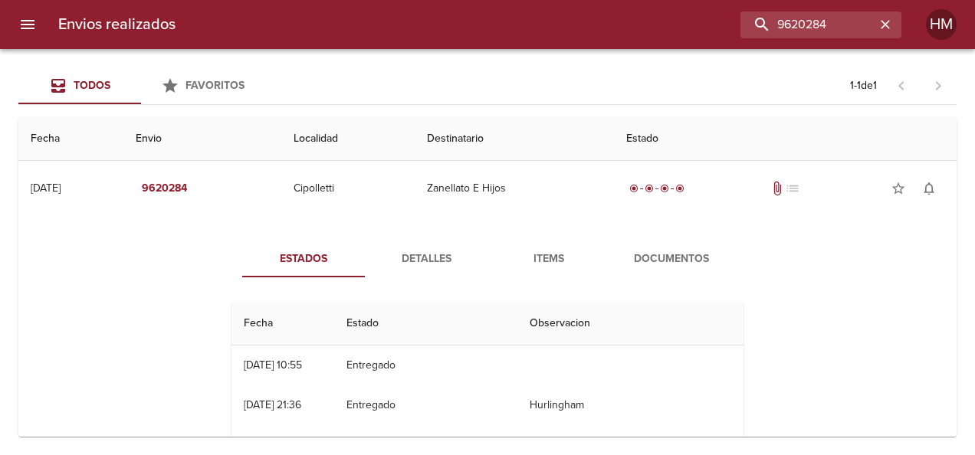
click at [405, 264] on span "Detalles" at bounding box center [426, 259] width 104 height 19
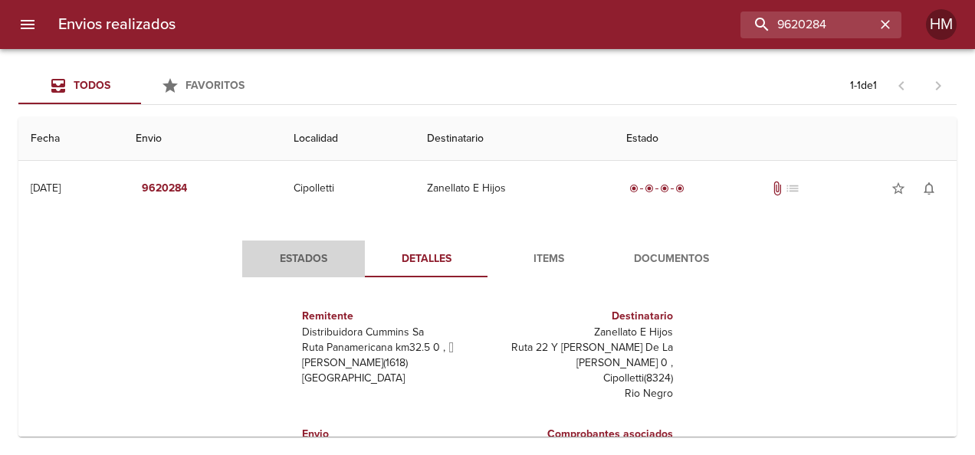
click at [301, 255] on span "Estados" at bounding box center [303, 259] width 104 height 19
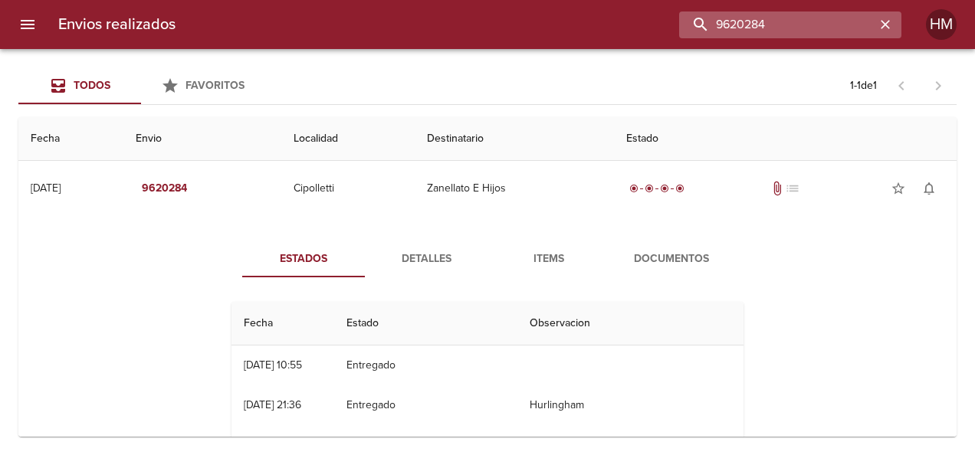
click at [794, 26] on input "9620284" at bounding box center [777, 25] width 196 height 27
paste input "19088"
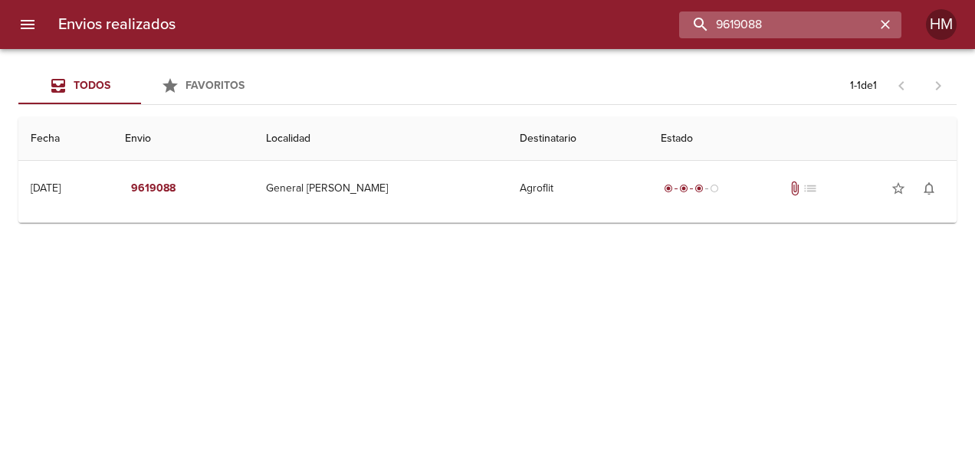
click at [810, 25] on input "9619088" at bounding box center [777, 25] width 196 height 27
paste input "01"
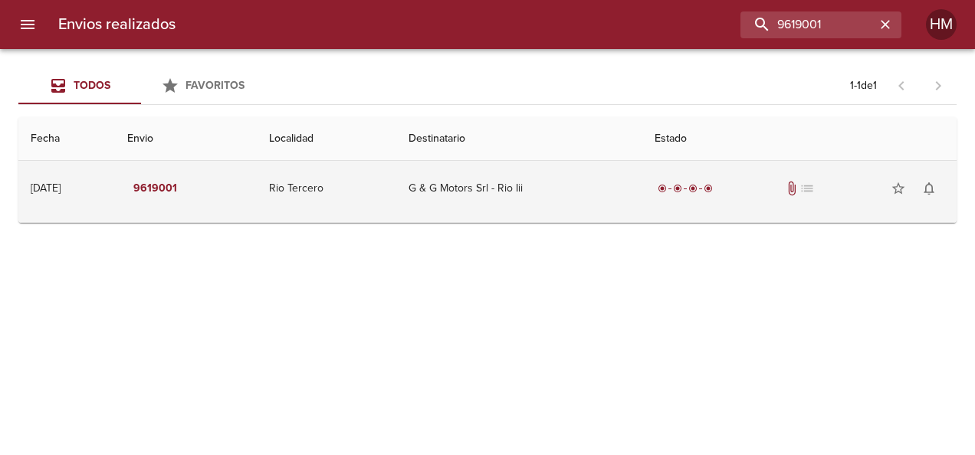
click at [258, 182] on td "9619001" at bounding box center [186, 188] width 143 height 55
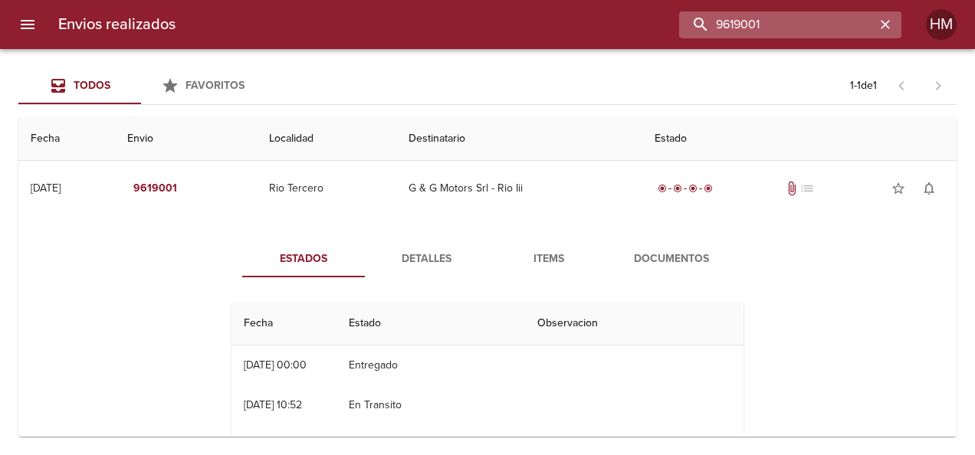
click at [795, 27] on input "9619001" at bounding box center [777, 25] width 196 height 27
paste input "68"
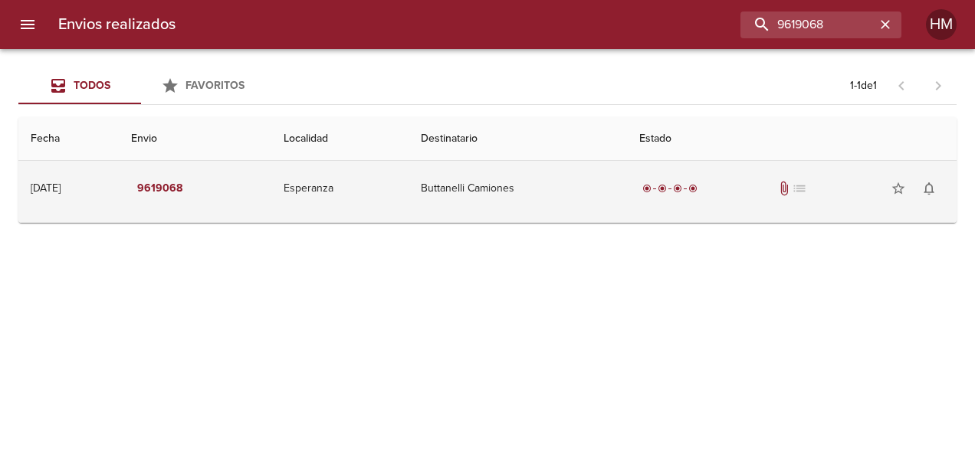
click at [542, 196] on td "Buttanelli Camiones" at bounding box center [518, 188] width 219 height 55
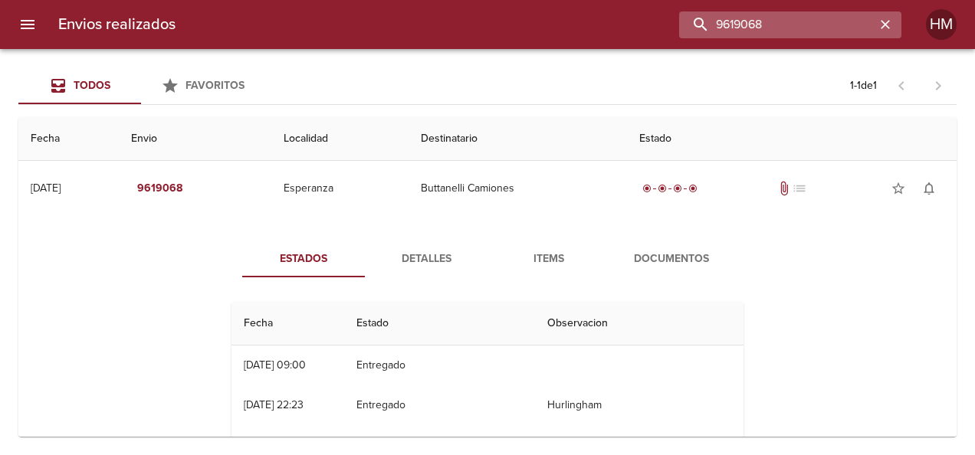
click at [792, 12] on input "9619068" at bounding box center [777, 25] width 196 height 27
click at [796, 18] on input "9619068" at bounding box center [777, 25] width 196 height 27
paste input "53"
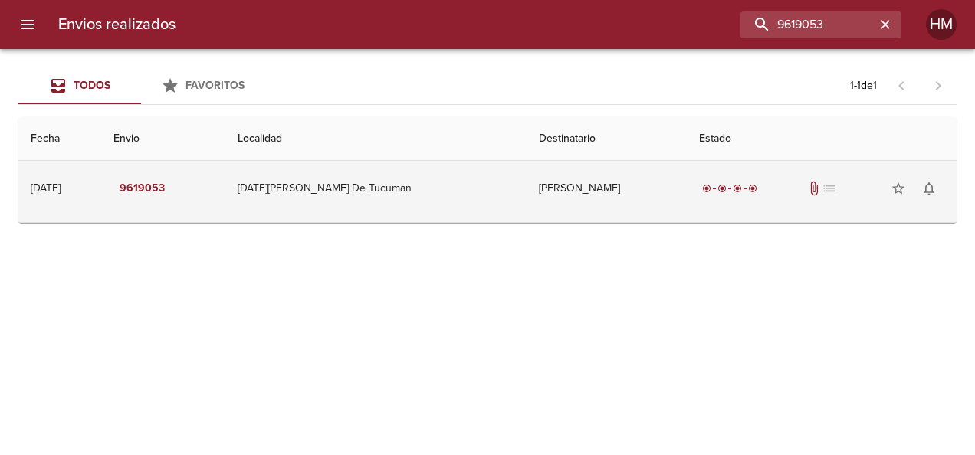
click at [538, 209] on td "[PERSON_NAME]" at bounding box center [607, 188] width 160 height 55
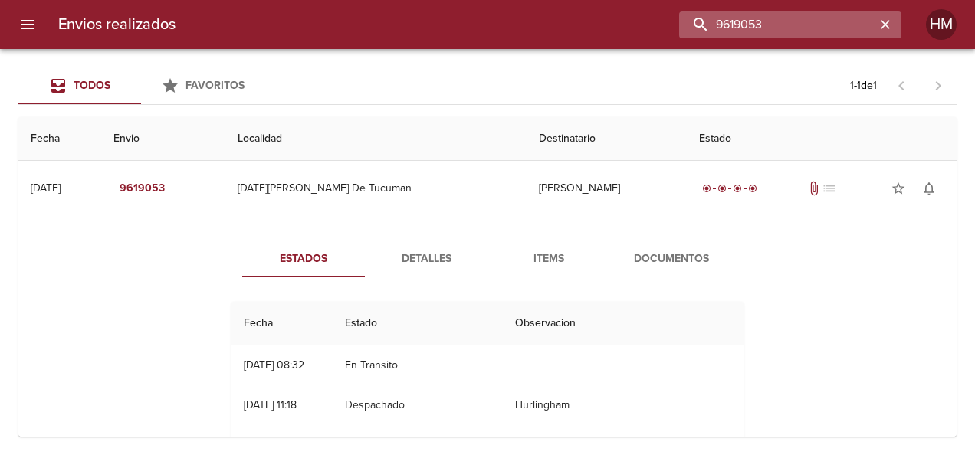
click at [809, 24] on input "9619053" at bounding box center [777, 25] width 196 height 27
click at [810, 24] on input "9619053" at bounding box center [777, 25] width 196 height 27
drag, startPoint x: 810, startPoint y: 24, endPoint x: 740, endPoint y: 15, distance: 70.4
click at [740, 15] on input "9619053" at bounding box center [777, 25] width 196 height 27
click at [741, 15] on input "9619053" at bounding box center [777, 25] width 196 height 27
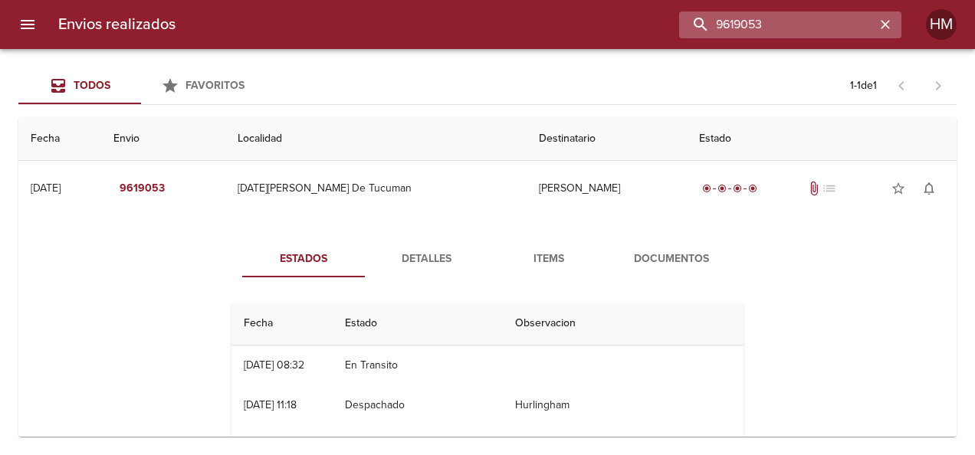
paste input "34"
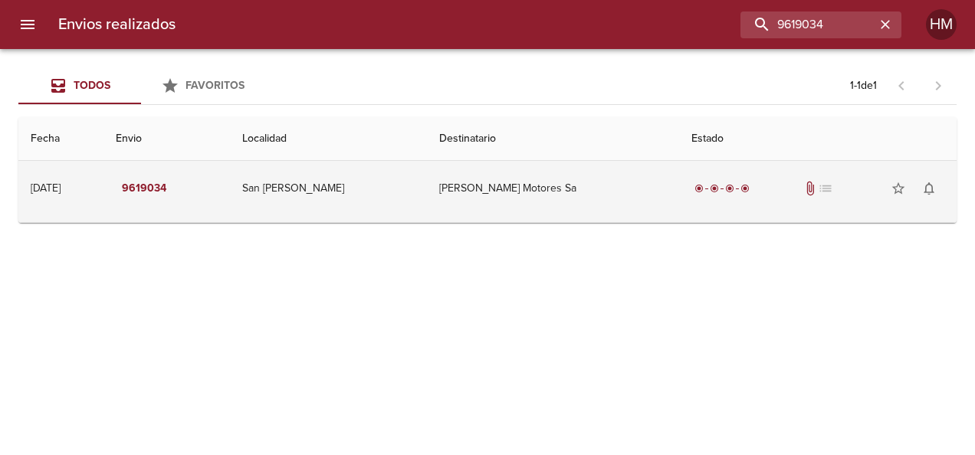
click at [419, 170] on td "San [PERSON_NAME]" at bounding box center [328, 188] width 197 height 55
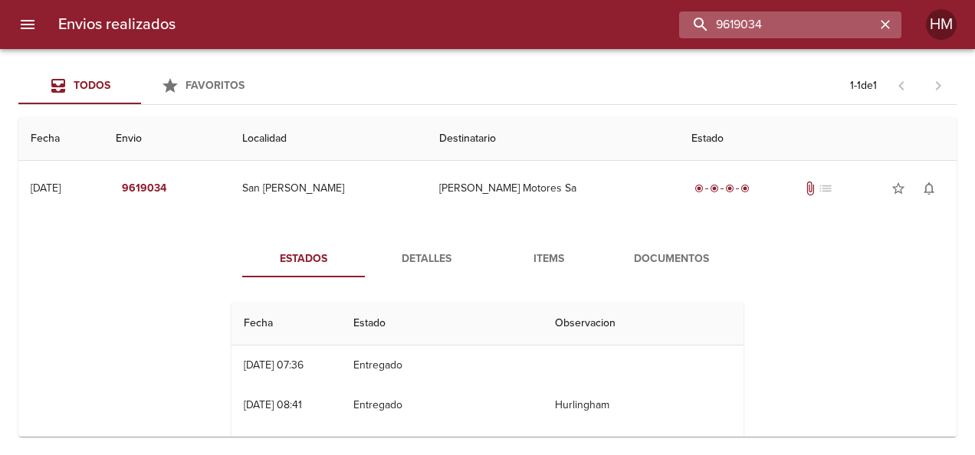
click at [825, 31] on input "9619034" at bounding box center [777, 25] width 196 height 27
paste input "27259"
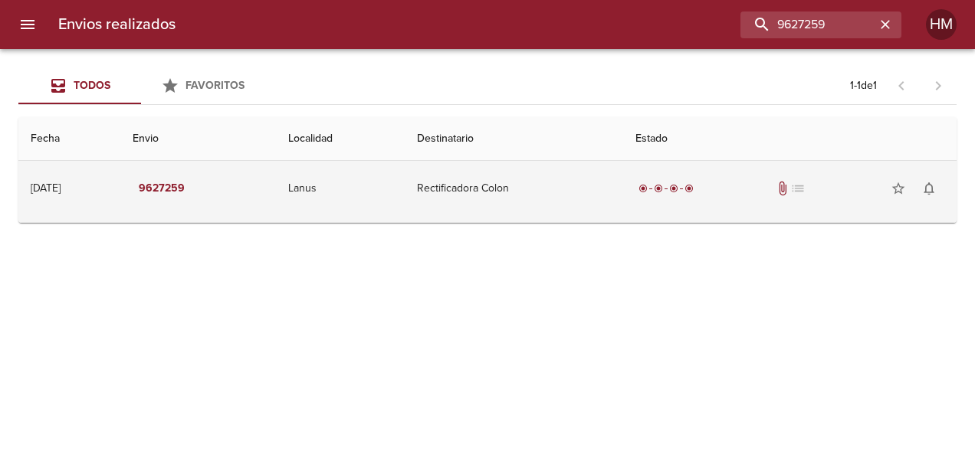
click at [570, 182] on td "Rectificadora Colon" at bounding box center [514, 188] width 219 height 55
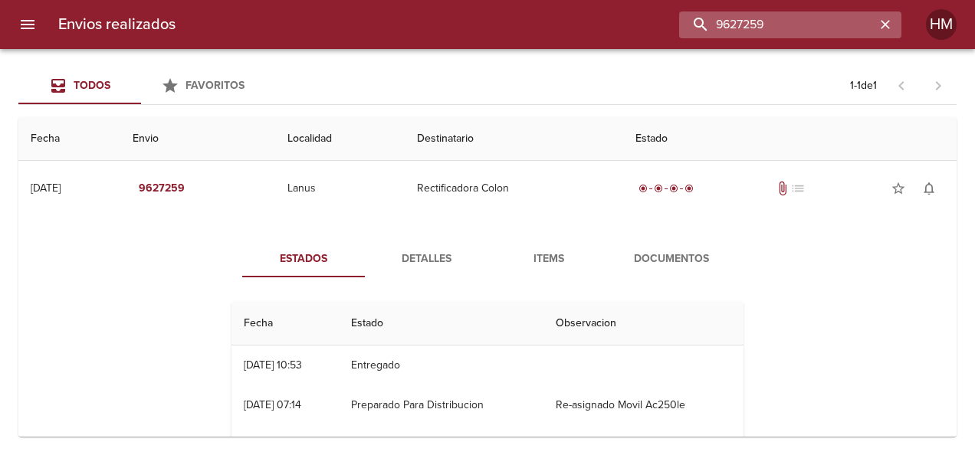
click at [793, 29] on input "9627259" at bounding box center [777, 25] width 196 height 27
paste input "197"
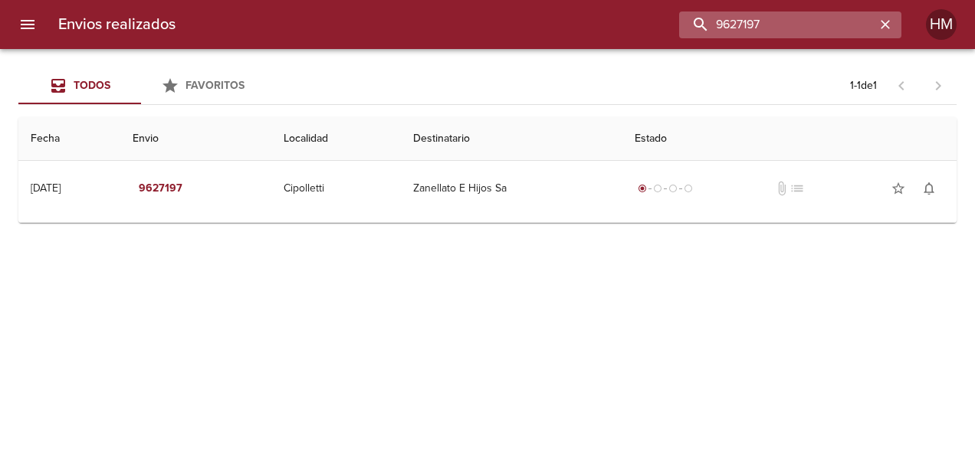
click at [785, 23] on input "9627197" at bounding box center [777, 25] width 196 height 27
paste input "45"
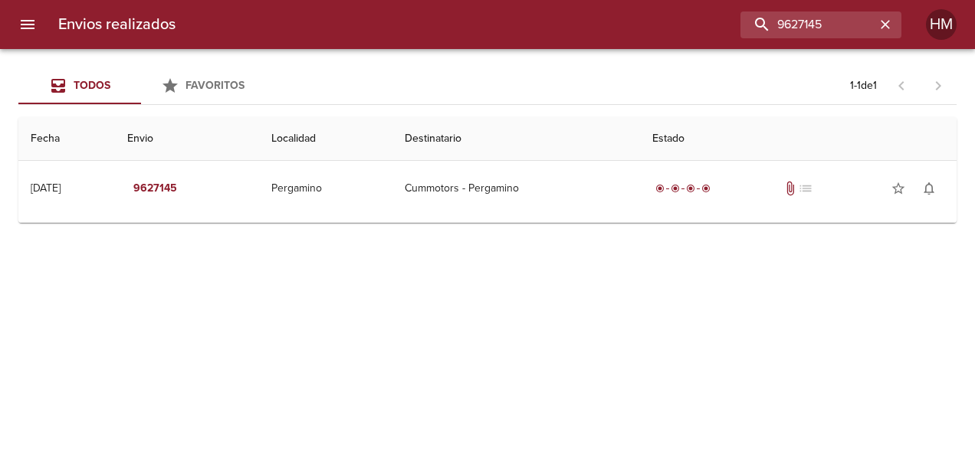
click at [506, 216] on td "Guia : 9627145" at bounding box center [487, 219] width 938 height 6
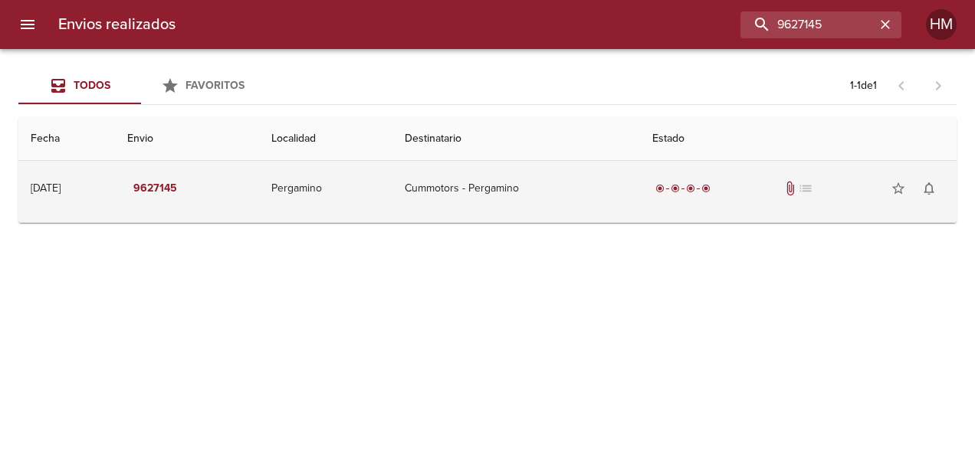
click at [498, 197] on td "Cummotors - Pergamino" at bounding box center [516, 188] width 247 height 55
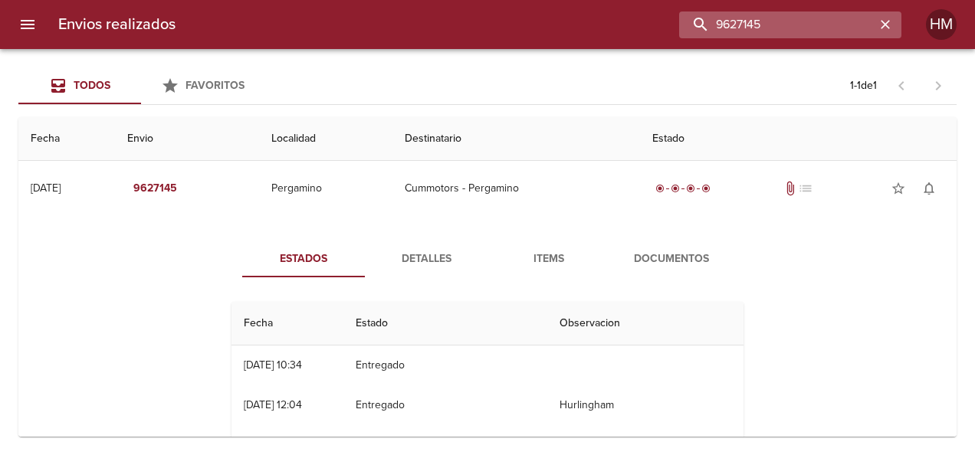
click at [829, 17] on input "9627145" at bounding box center [777, 25] width 196 height 27
paste input "232"
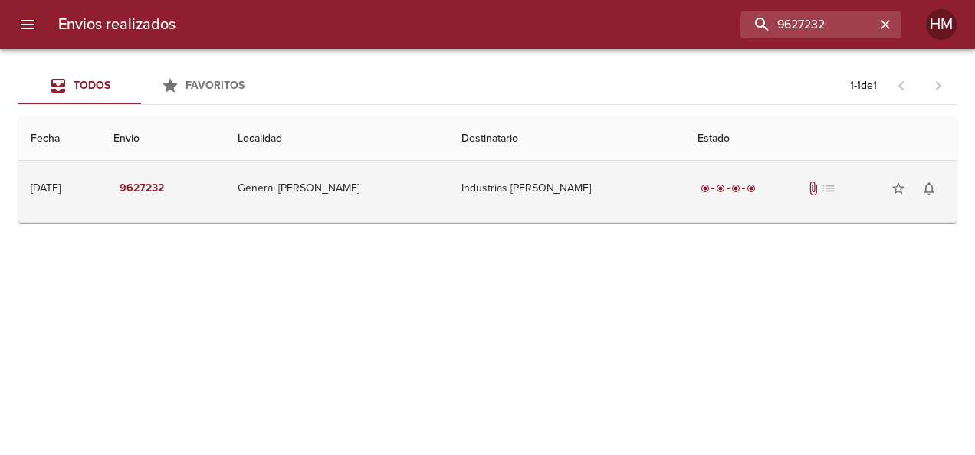
click at [531, 196] on td "Industrias [PERSON_NAME]" at bounding box center [567, 188] width 236 height 55
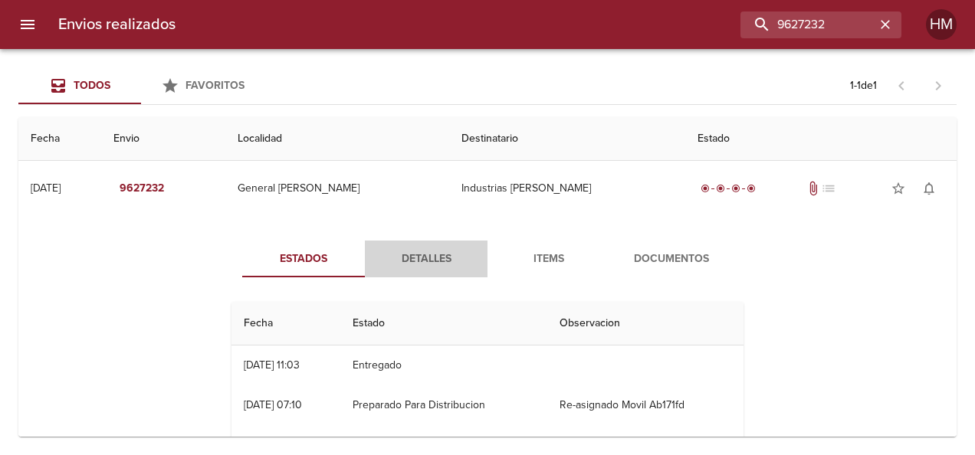
click at [439, 255] on span "Detalles" at bounding box center [426, 259] width 104 height 19
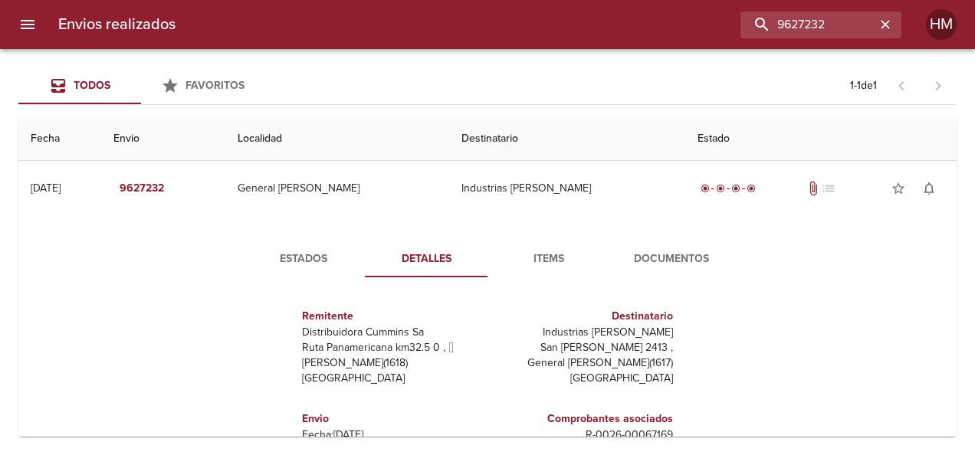
click at [314, 258] on span "Estados" at bounding box center [303, 259] width 104 height 19
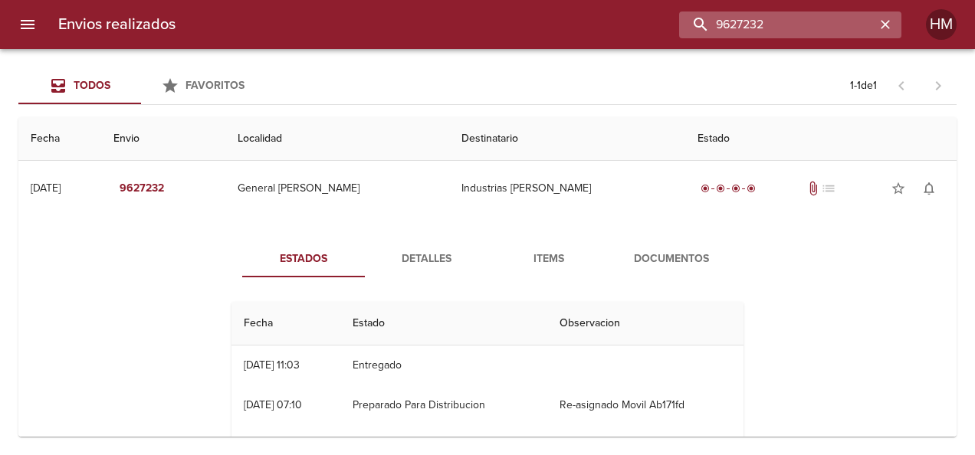
click at [788, 21] on input "9627232" at bounding box center [777, 25] width 196 height 27
paste input "1"
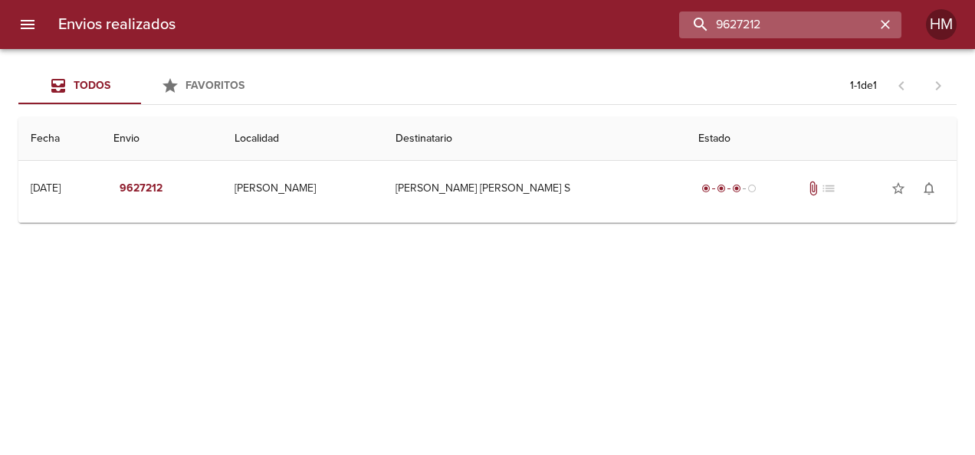
click at [761, 23] on input "9627212" at bounding box center [777, 25] width 196 height 27
paste input "45"
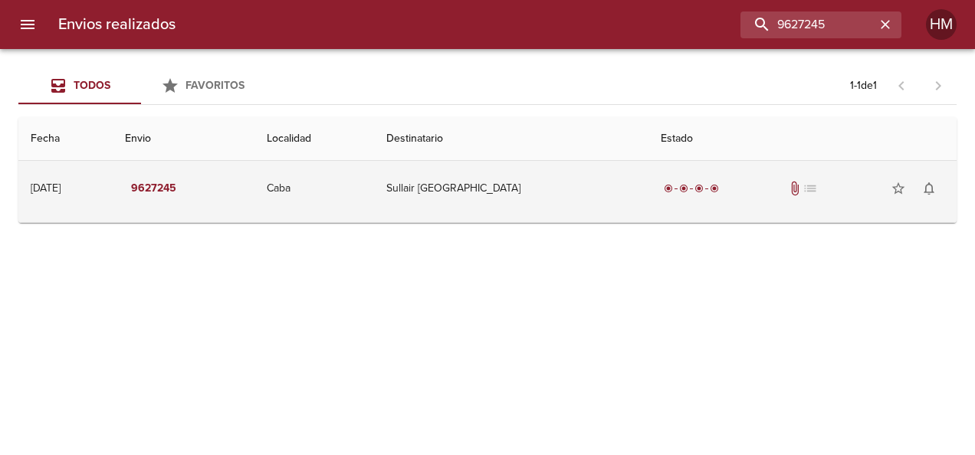
click at [580, 188] on td "Sullair [GEOGRAPHIC_DATA]" at bounding box center [511, 188] width 274 height 55
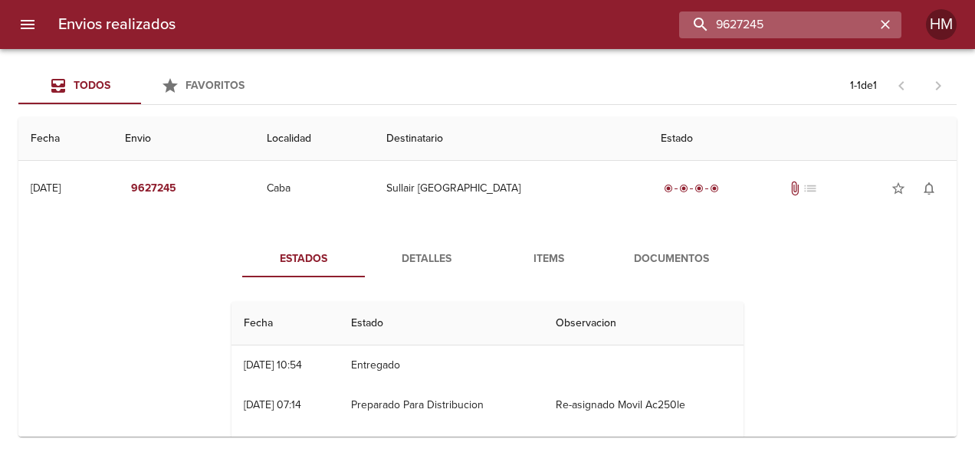
click at [835, 25] on input "9627245" at bounding box center [777, 25] width 196 height 27
paste input "189"
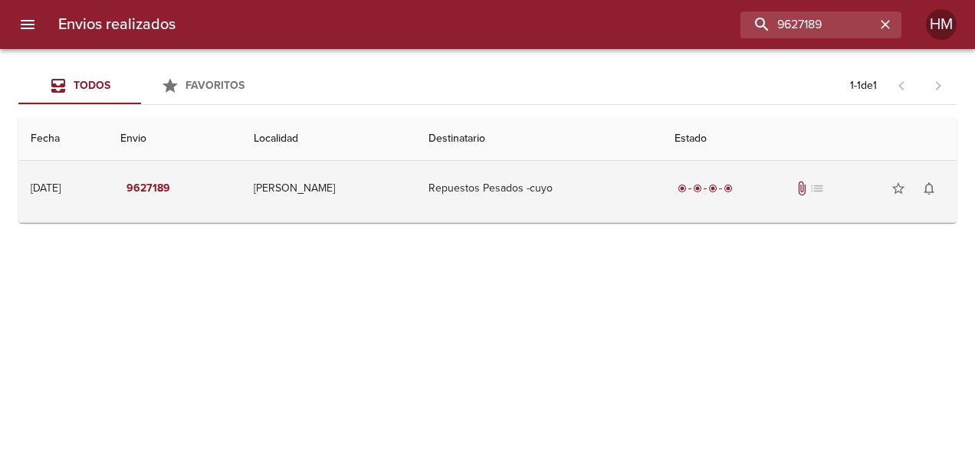
click at [535, 207] on td "Repuestos Pesados -cuyo" at bounding box center [539, 188] width 246 height 55
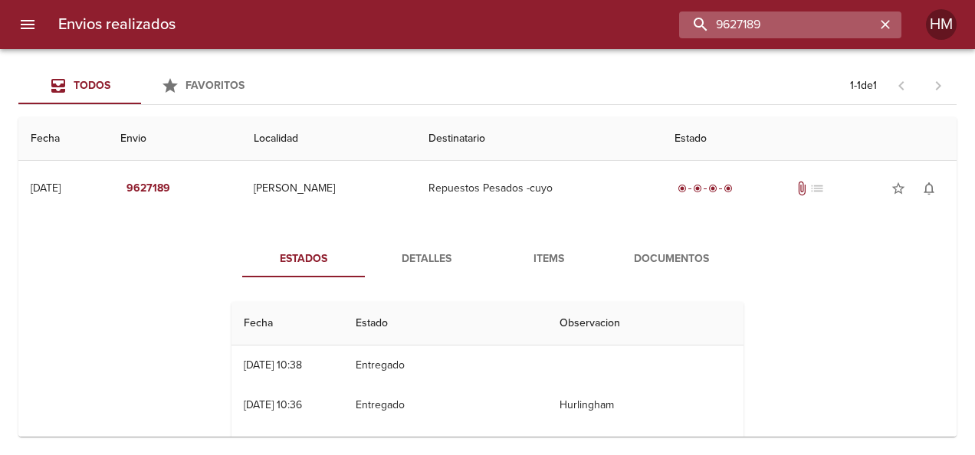
click at [803, 31] on input "9627189" at bounding box center [777, 25] width 196 height 27
paste input "61"
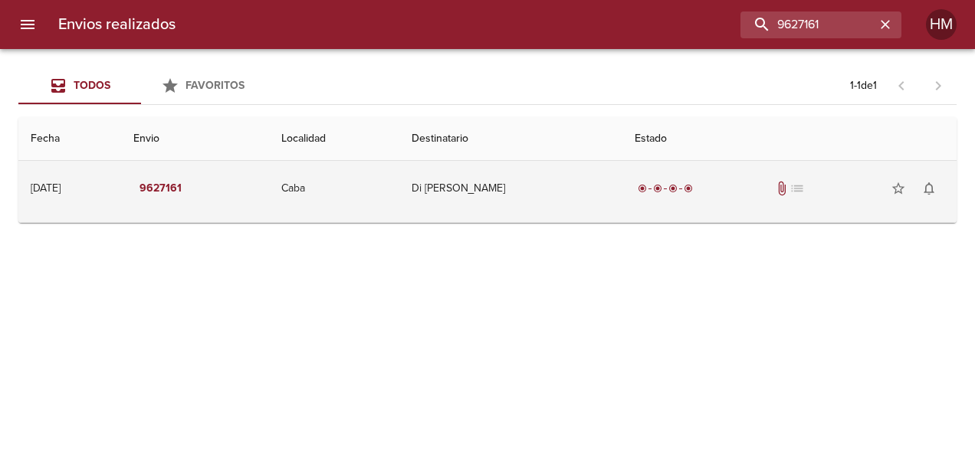
click at [542, 207] on td "Di [PERSON_NAME]" at bounding box center [510, 188] width 223 height 55
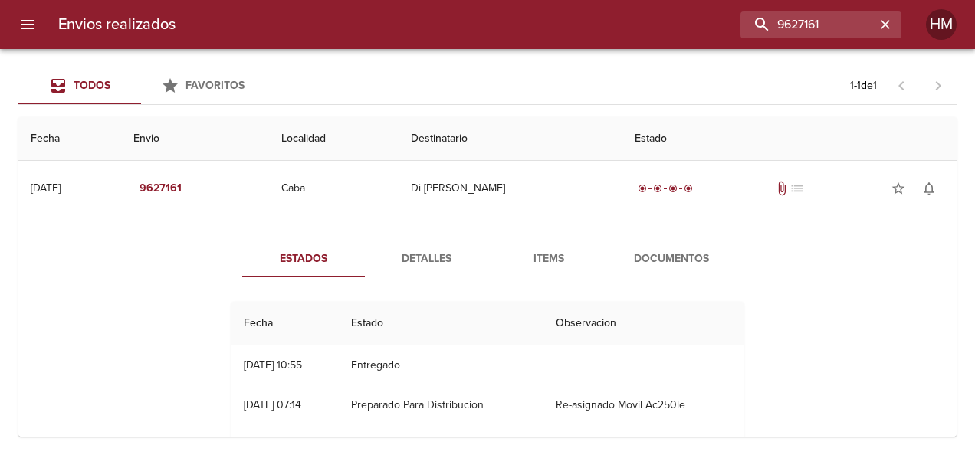
click at [524, 80] on div "Todos Favoritos 1 - 1 de 1" at bounding box center [487, 85] width 938 height 37
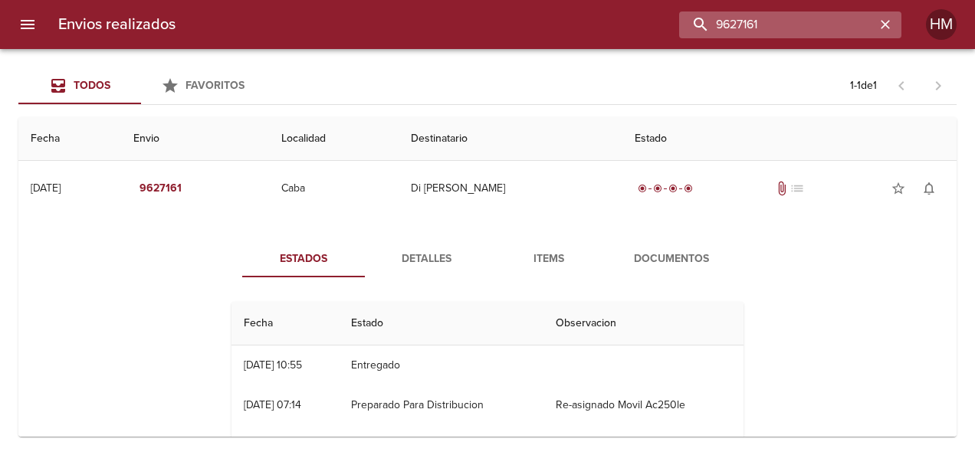
click at [793, 17] on input "9627161" at bounding box center [777, 25] width 196 height 27
paste input "30989"
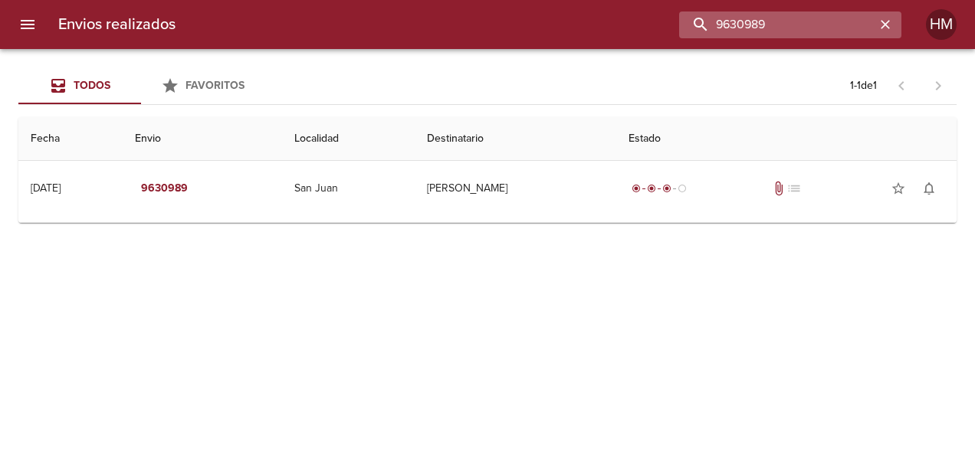
click at [781, 31] on input "9630989" at bounding box center [777, 25] width 196 height 27
paste input "1007"
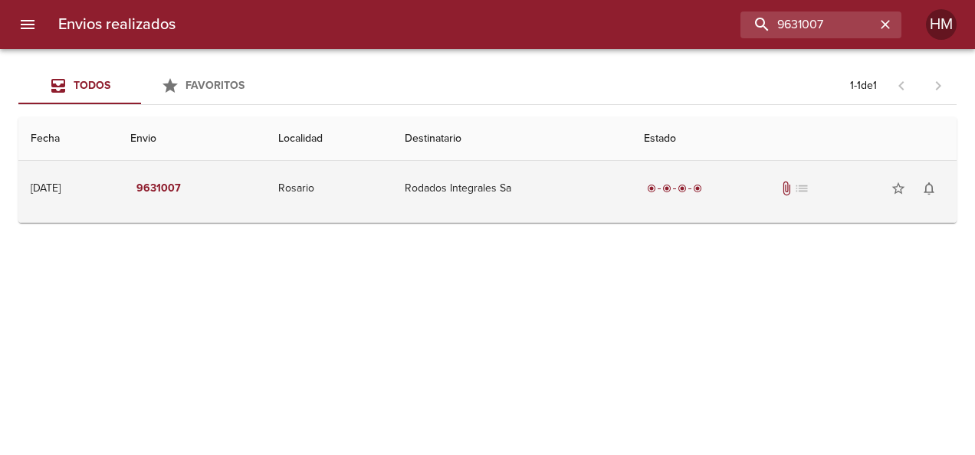
click at [598, 186] on td "Rodados Integrales Sa" at bounding box center [512, 188] width 239 height 55
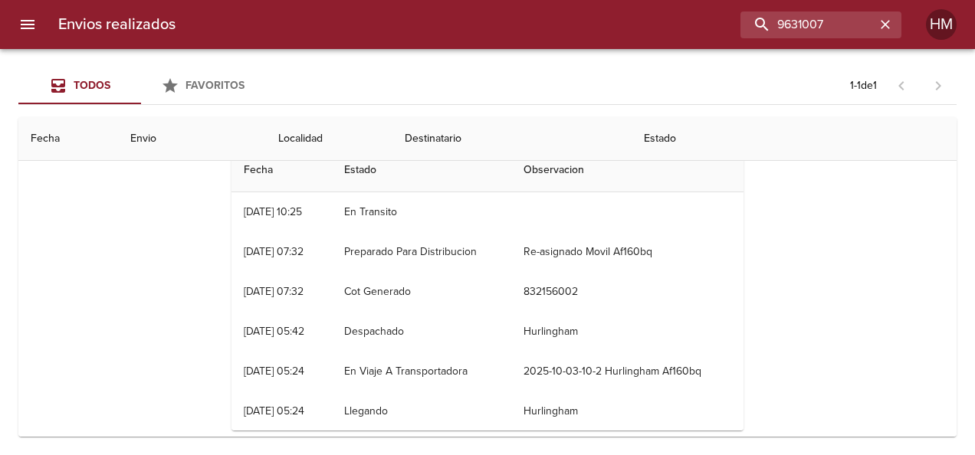
scroll to position [77, 0]
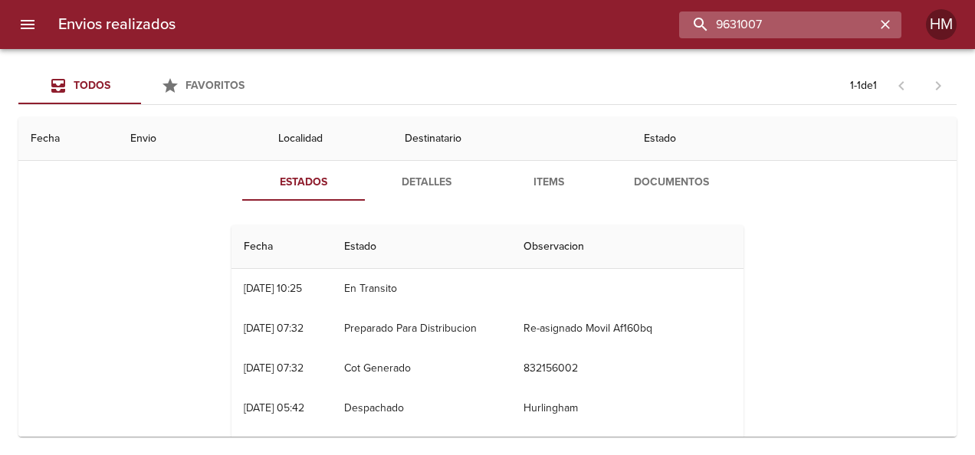
click at [815, 21] on input "9631007" at bounding box center [777, 25] width 196 height 27
paste input "14"
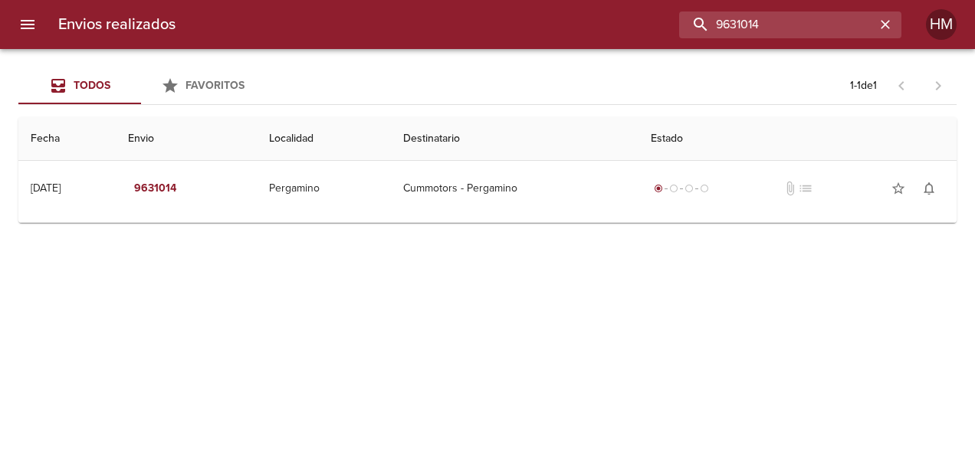
scroll to position [0, 0]
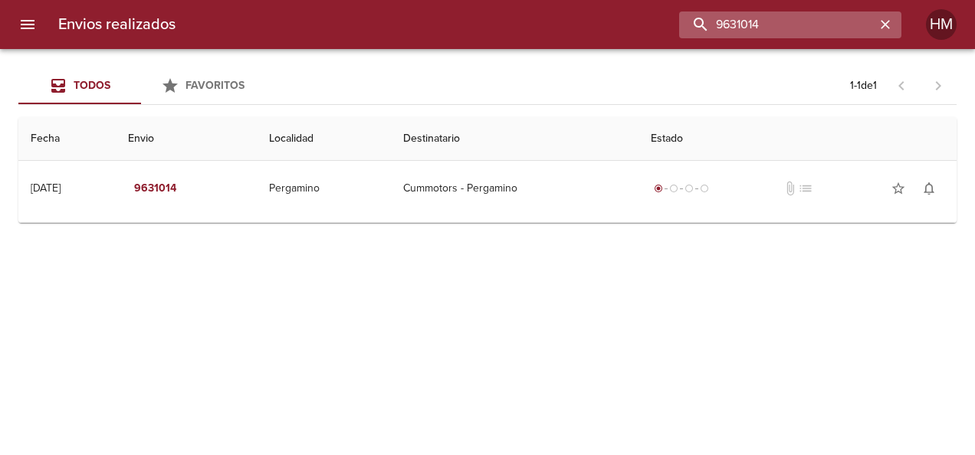
click at [780, 28] on input "9631014" at bounding box center [777, 25] width 196 height 27
paste input "0979"
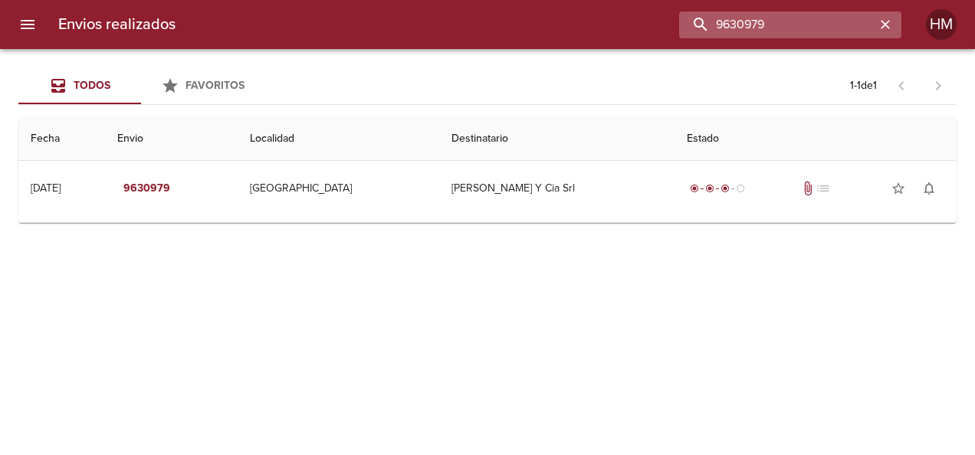
click at [798, 27] on input "9630979" at bounding box center [777, 25] width 196 height 27
paste input "68"
click at [794, 18] on input "9630968" at bounding box center [777, 25] width 196 height 27
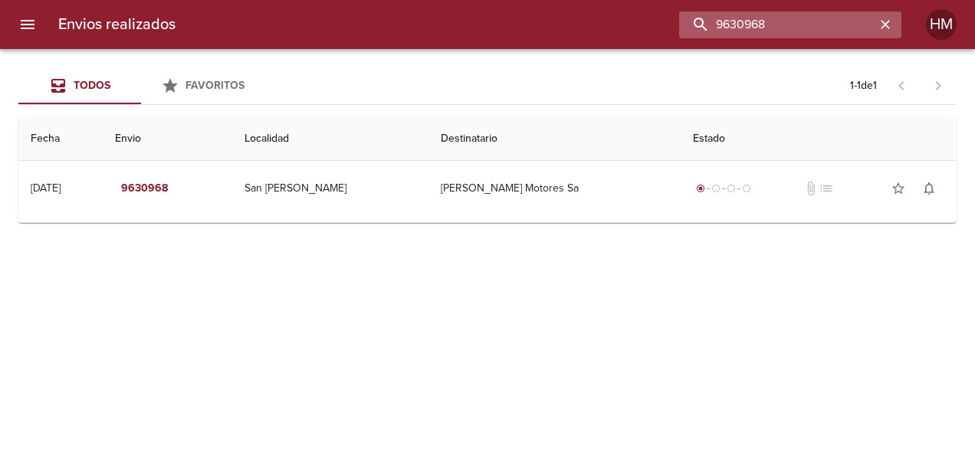
paste input "5303"
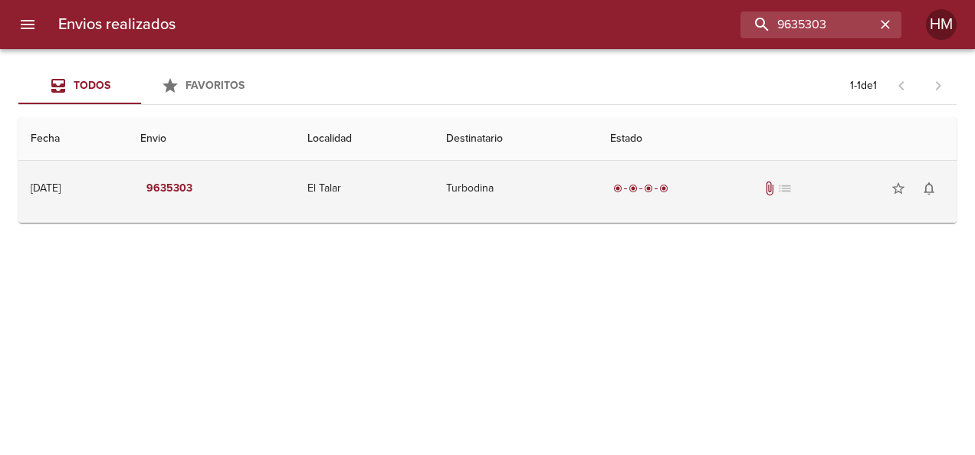
click at [434, 202] on td "El Talar" at bounding box center [364, 188] width 139 height 55
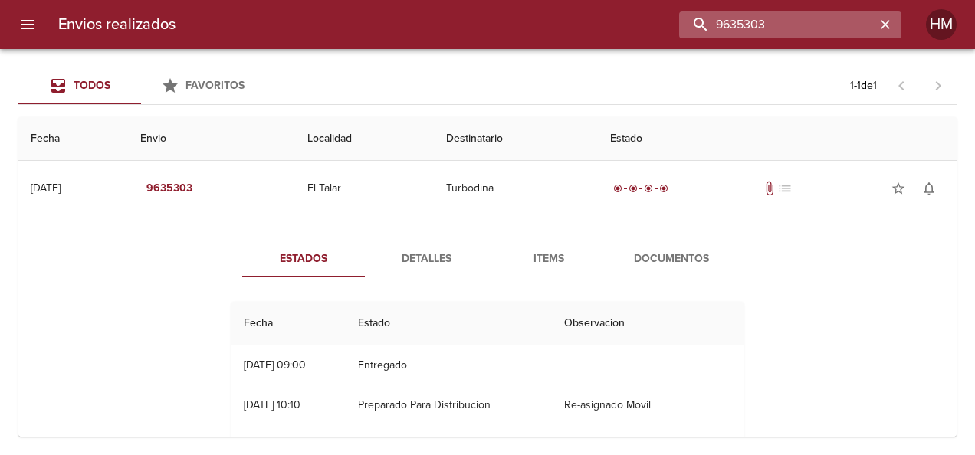
click at [813, 24] on input "9635303" at bounding box center [777, 25] width 196 height 27
paste input "17"
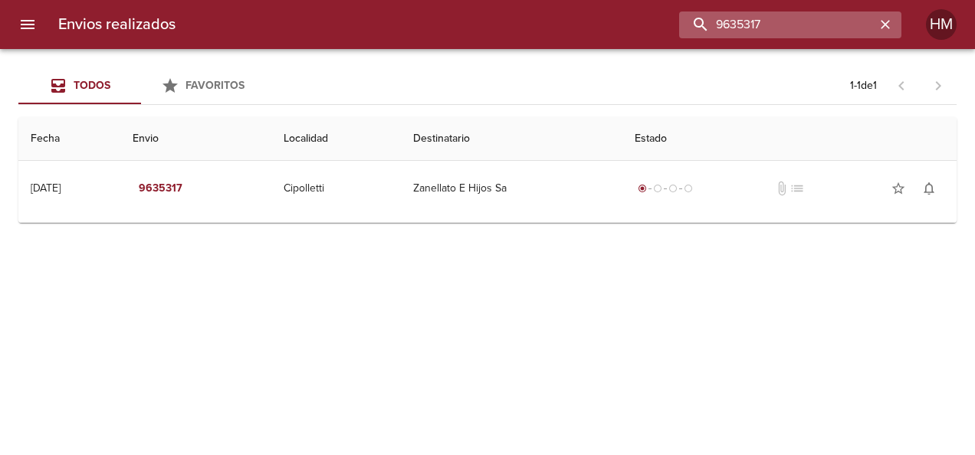
click at [824, 19] on input "9635317" at bounding box center [777, 25] width 196 height 27
paste input "28"
click at [766, 26] on input "9635328" at bounding box center [777, 25] width 196 height 27
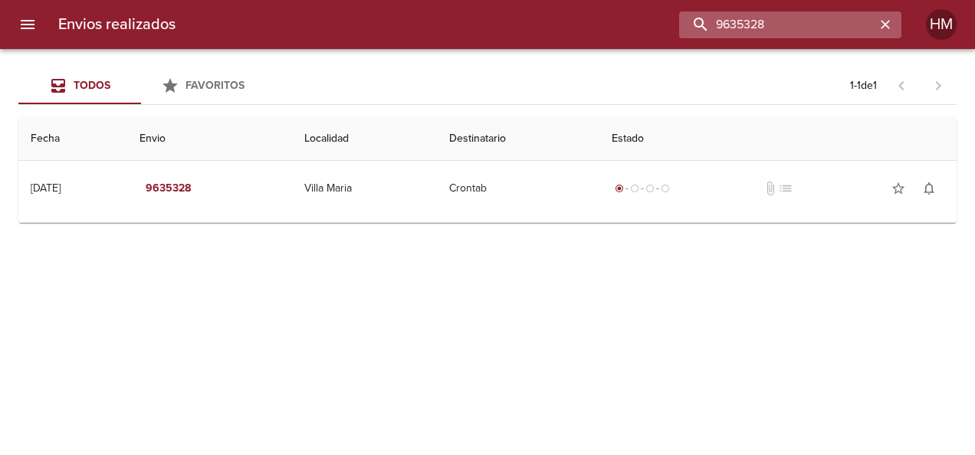
paste input "5"
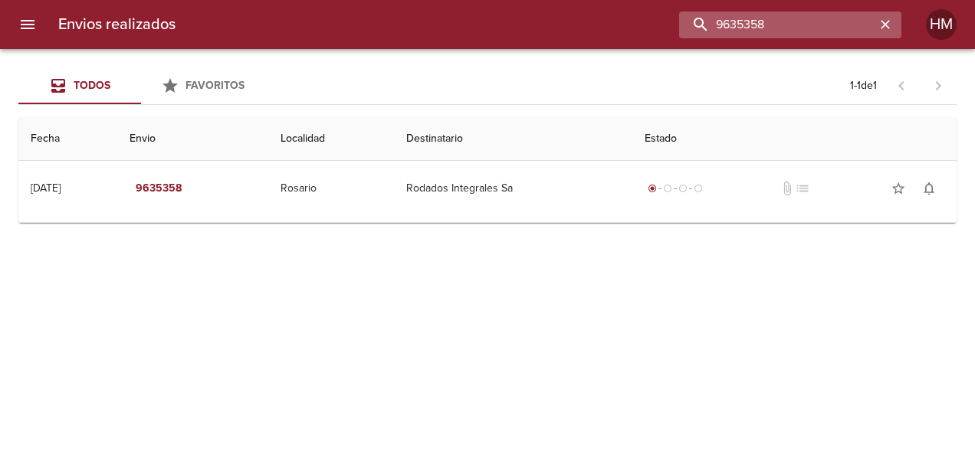
click at [763, 28] on input "9635358" at bounding box center [777, 25] width 196 height 27
paste input "44"
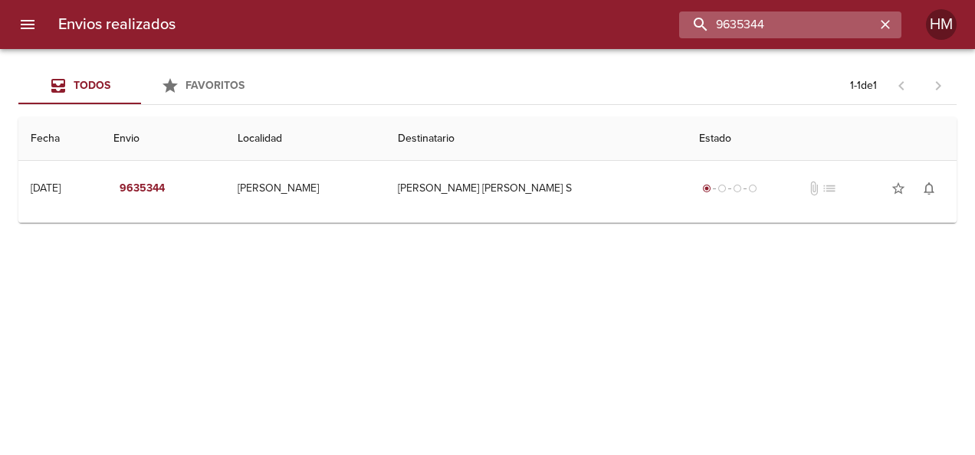
click at [836, 34] on input "9635344" at bounding box center [777, 25] width 196 height 27
paste input "263"
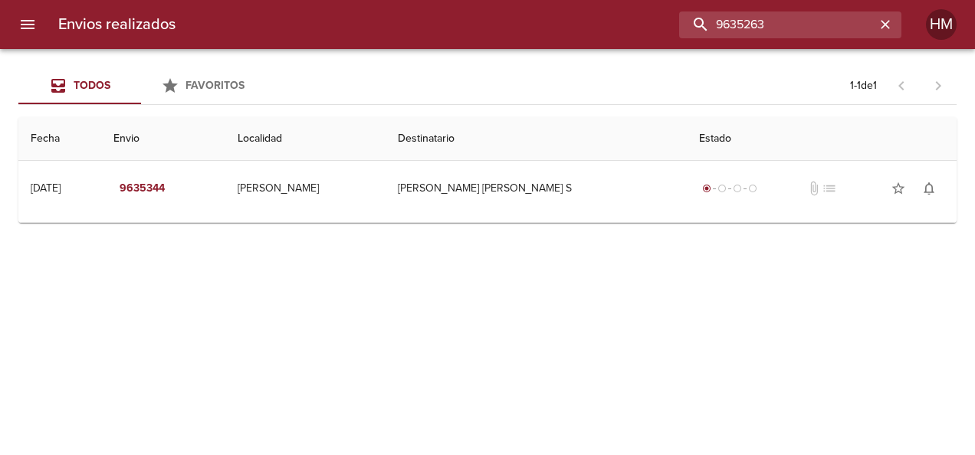
type input "9635263"
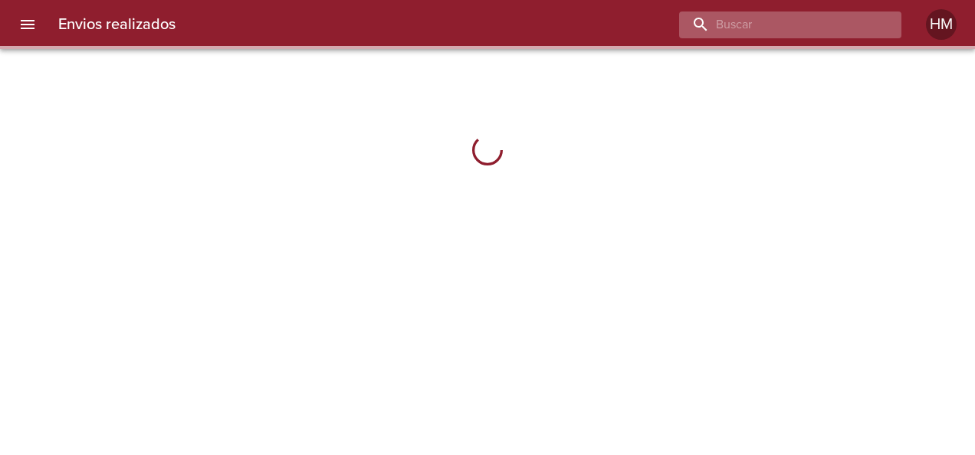
click at [840, 25] on input "buscar" at bounding box center [777, 25] width 196 height 27
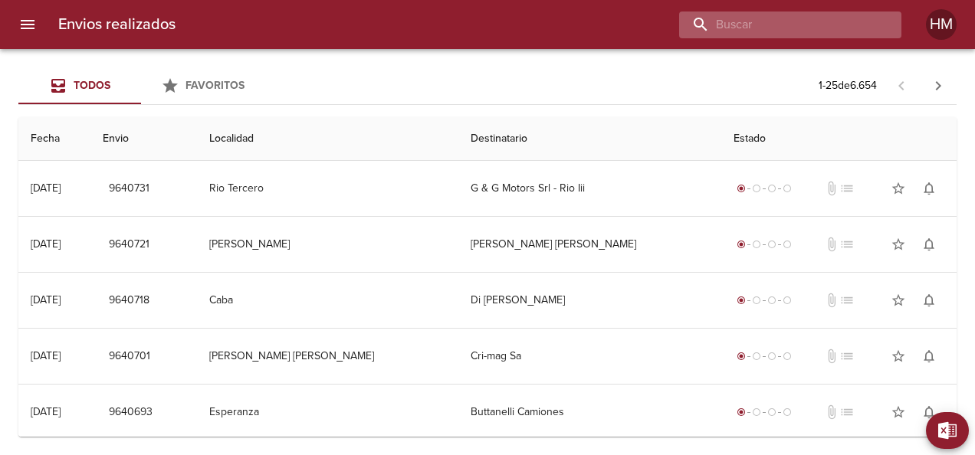
paste input "9525065"
type input "9525065"
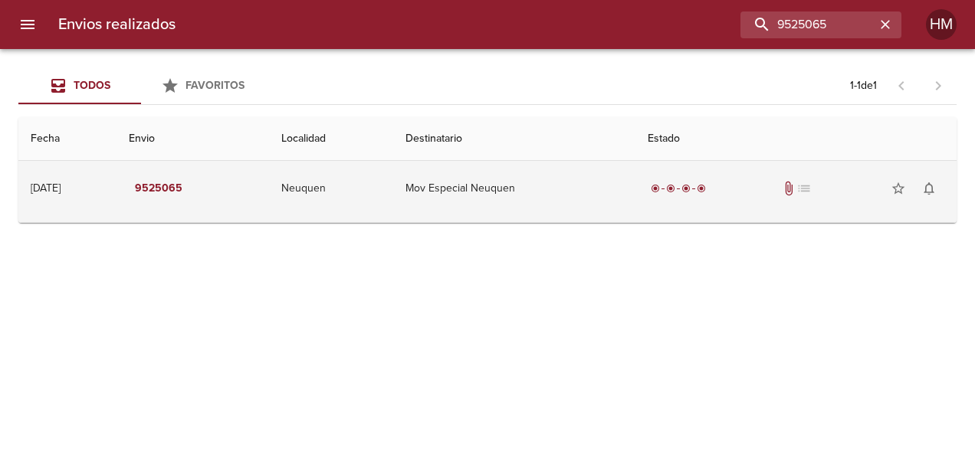
click at [485, 186] on td "Mov Especial Neuquen" at bounding box center [514, 188] width 242 height 55
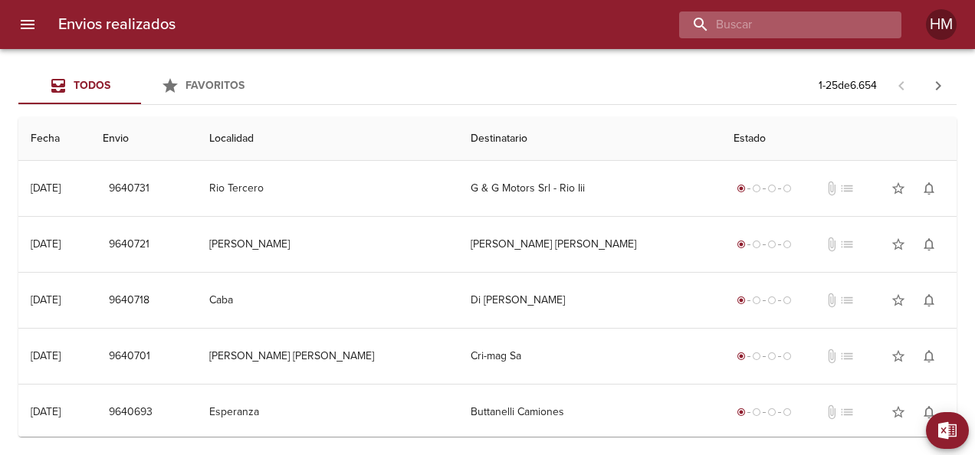
click at [839, 28] on input "buscar" at bounding box center [777, 25] width 196 height 27
paste input "66181"
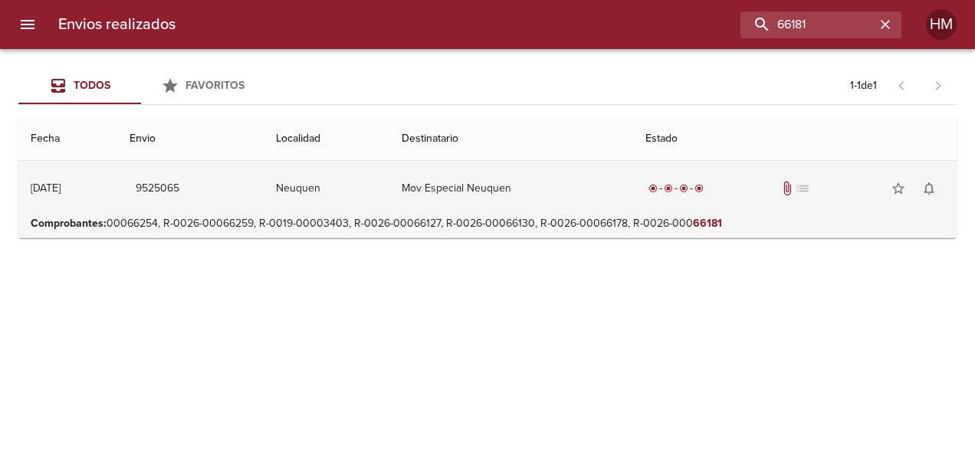
click at [613, 188] on td "Mov Especial Neuquen" at bounding box center [511, 188] width 244 height 55
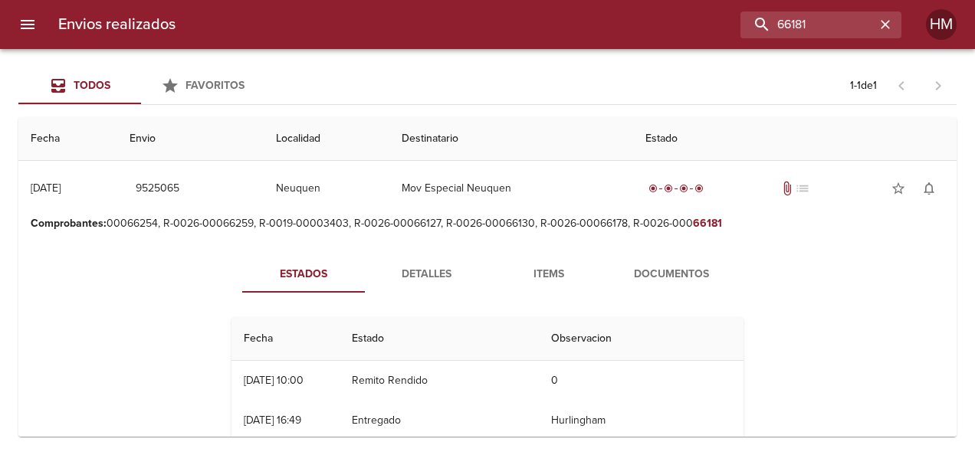
click at [420, 270] on span "Detalles" at bounding box center [426, 274] width 104 height 19
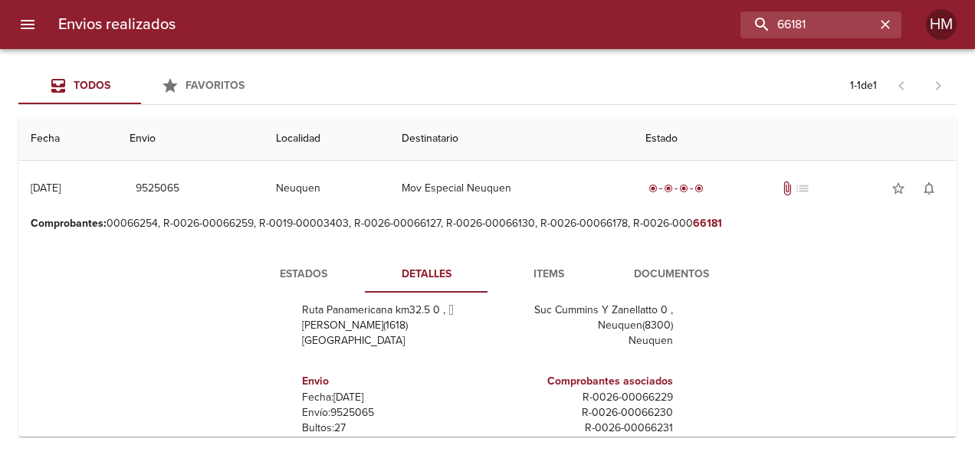
scroll to position [77, 0]
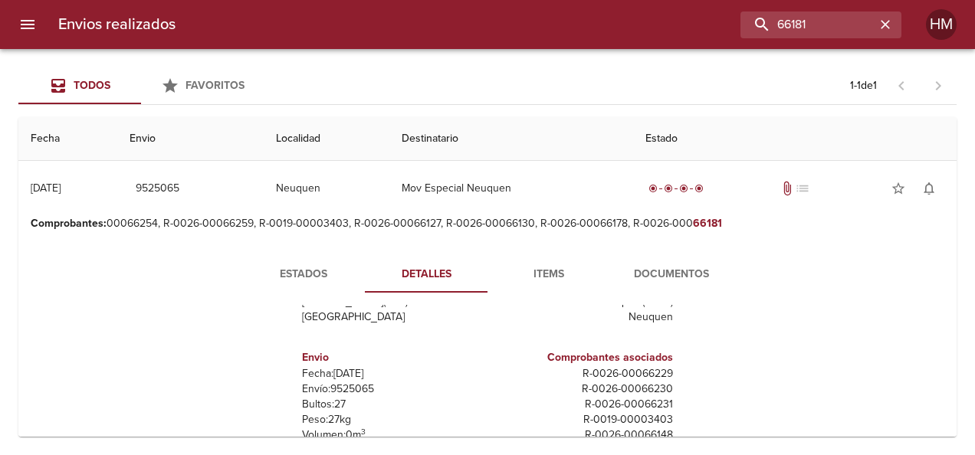
click at [314, 274] on span "Estados" at bounding box center [303, 274] width 104 height 19
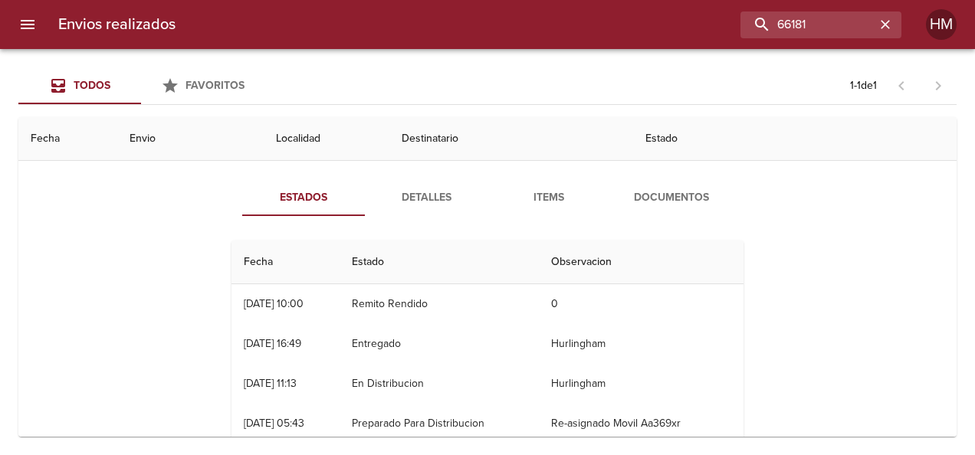
drag, startPoint x: 406, startPoint y: 199, endPoint x: 443, endPoint y: 215, distance: 40.2
click at [406, 198] on span "Detalles" at bounding box center [426, 198] width 104 height 19
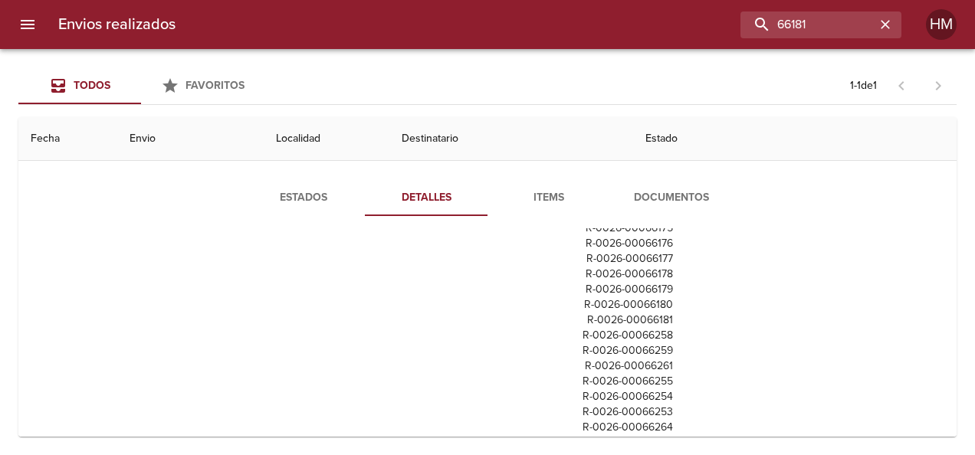
scroll to position [383, 0]
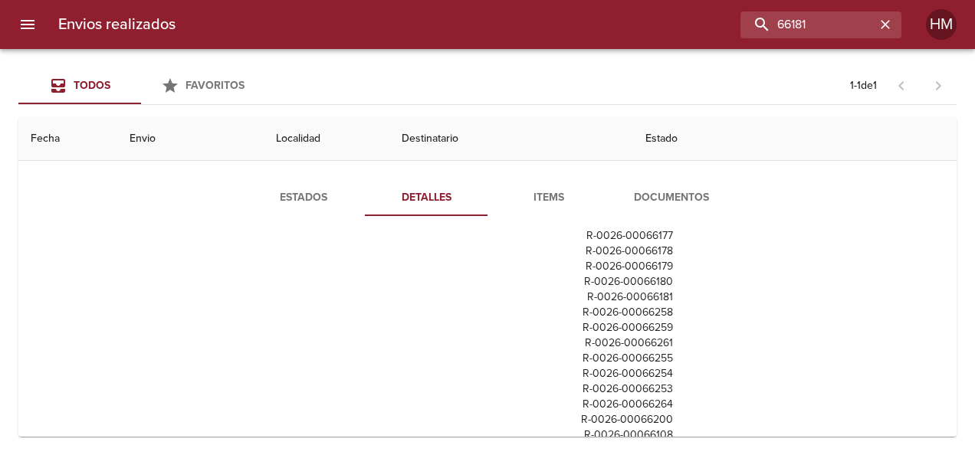
click at [645, 294] on p "R - 0026 - 00066181" at bounding box center [583, 297] width 179 height 15
click at [640, 282] on p "R - 0026 - 00066180" at bounding box center [583, 281] width 179 height 15
click at [640, 266] on p "R - 0026 - 00066179" at bounding box center [583, 266] width 179 height 15
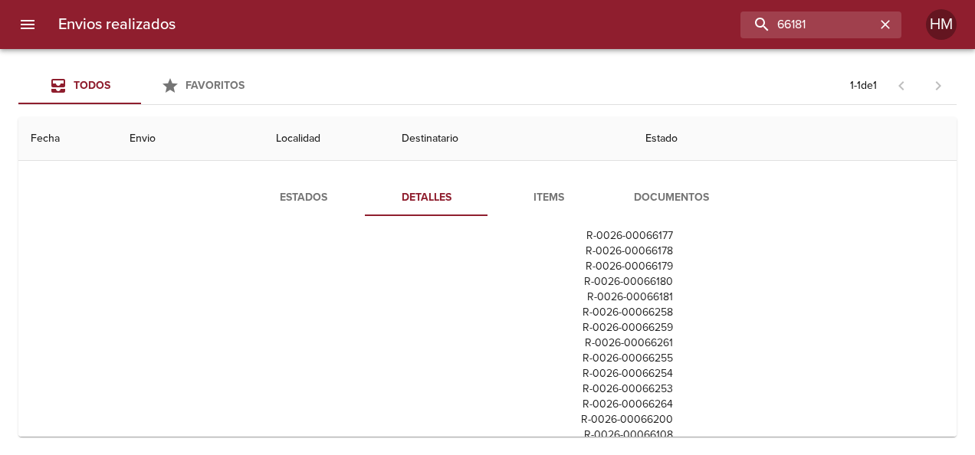
click at [639, 252] on p "R - 0026 - 00066178" at bounding box center [583, 251] width 179 height 15
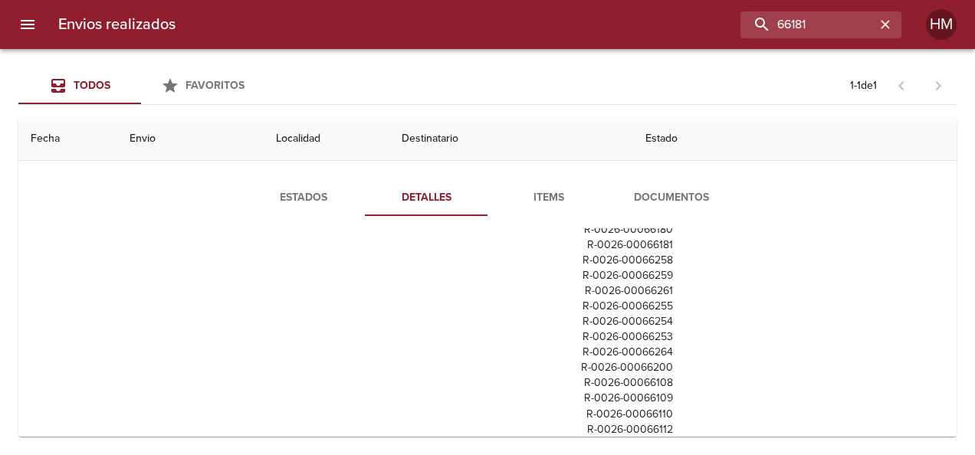
scroll to position [460, 0]
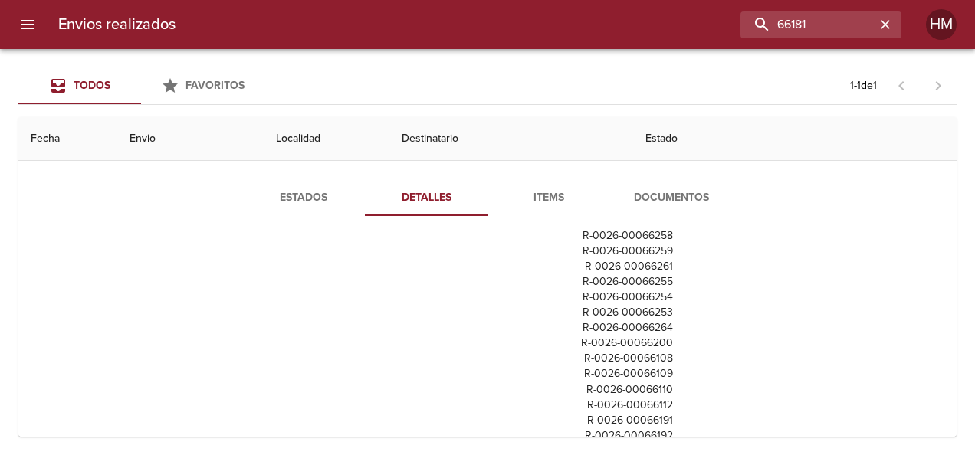
click at [638, 337] on p "R - 0026 - 00066200" at bounding box center [583, 343] width 179 height 15
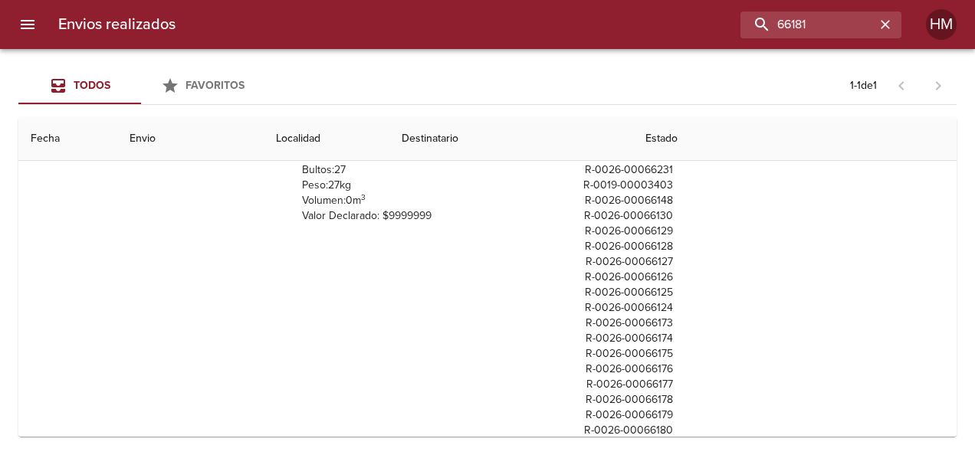
scroll to position [161, 0]
click at [652, 284] on p "R - 0026 - 00066125" at bounding box center [583, 289] width 179 height 15
click at [649, 276] on p "R - 0026 - 00066126" at bounding box center [583, 274] width 179 height 15
click at [648, 255] on p "R - 0026 - 00066127" at bounding box center [583, 258] width 179 height 15
click at [645, 244] on p "R - 0026 - 00066128" at bounding box center [583, 243] width 179 height 15
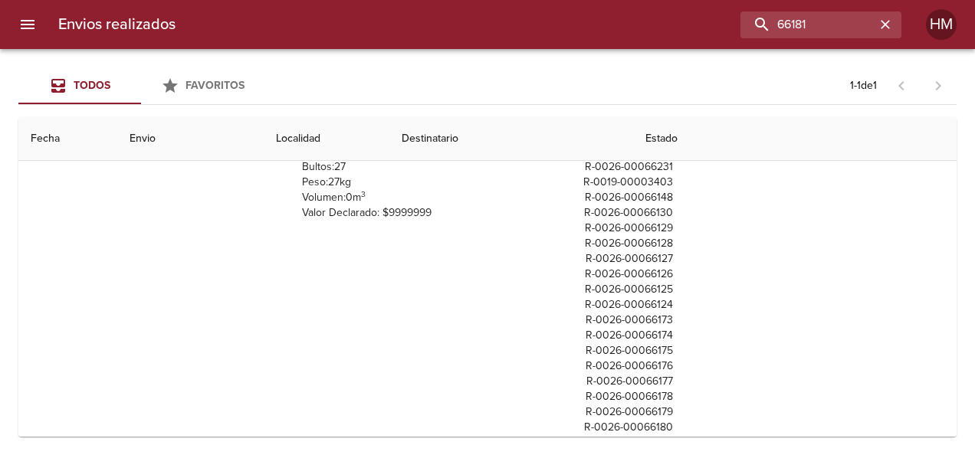
click at [638, 222] on p "R - 0026 - 00066129" at bounding box center [583, 228] width 179 height 15
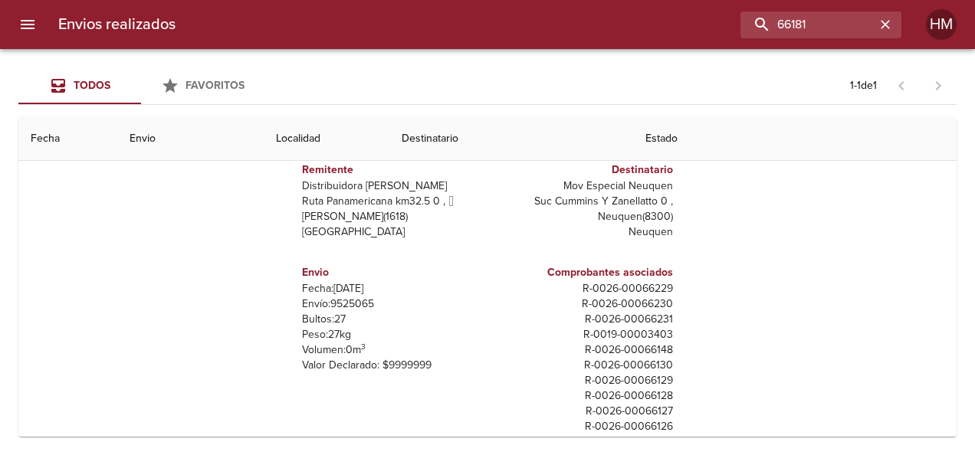
scroll to position [8, 0]
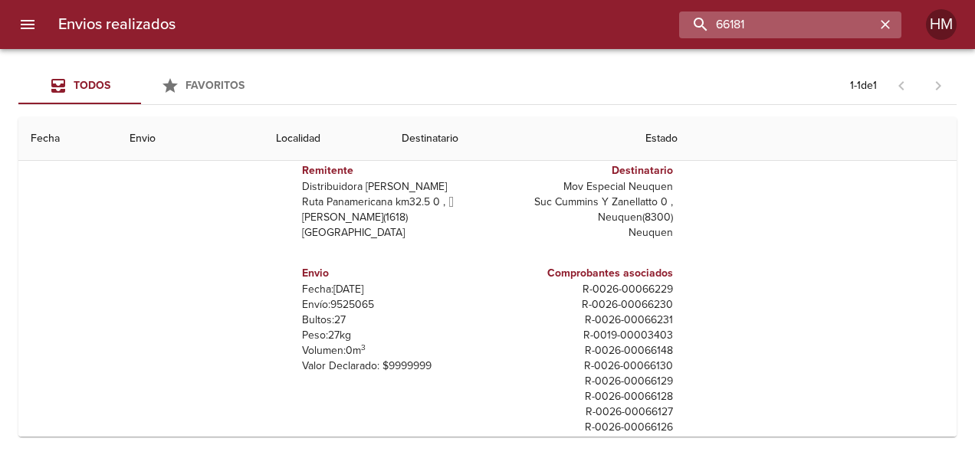
click at [796, 17] on input "66181" at bounding box center [777, 25] width 196 height 27
paste input "48"
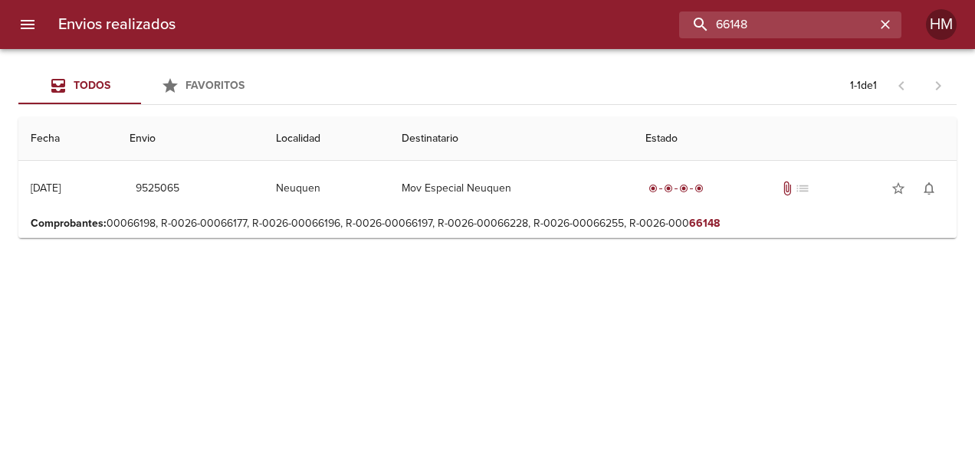
scroll to position [0, 0]
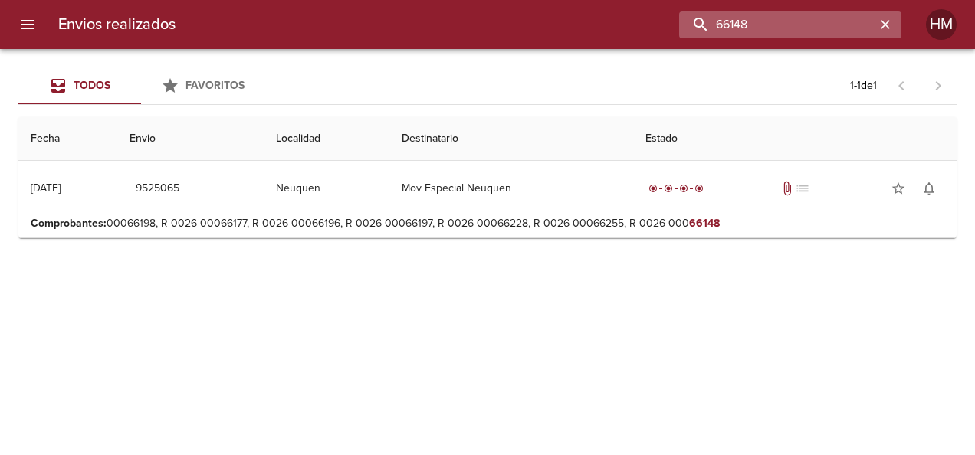
click at [816, 20] on input "66148" at bounding box center [777, 25] width 196 height 27
paste input "Recuperando datos. Espere unos segundos e intente cortar o copiar de nuevo."
type input "Recuperando datos. Espere unos segundos e intente cortar o copiar de nuevo."
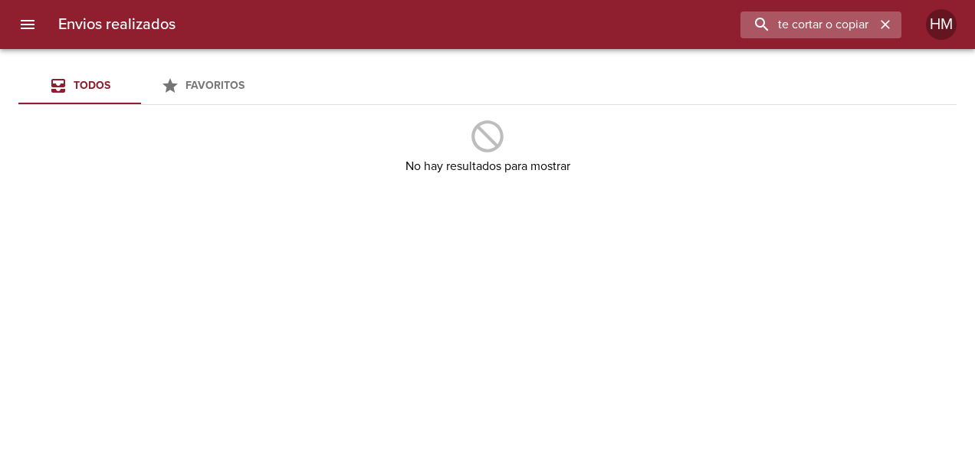
click at [882, 25] on icon "button" at bounding box center [885, 24] width 15 height 15
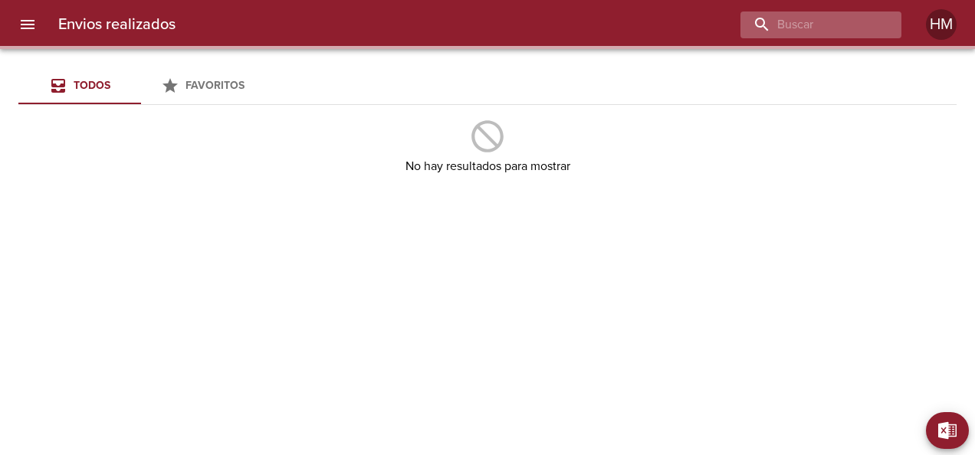
scroll to position [0, 0]
click at [816, 25] on input "buscar" at bounding box center [777, 25] width 196 height 27
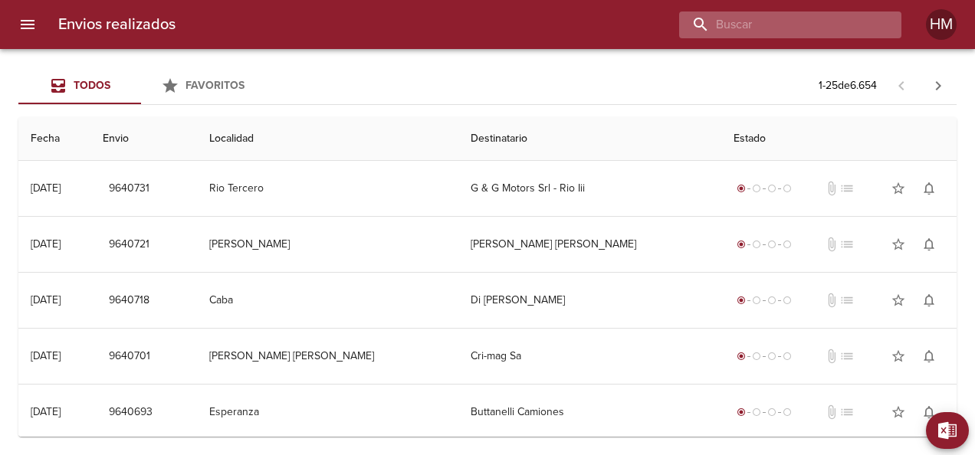
paste input "Recuperando datos. Espere unos segundos e intente cortar o copiar de nuevo."
click at [816, 25] on input "Recuperando datos. Espere unos segundos e intente cortar o copiar de nuevo." at bounding box center [777, 25] width 196 height 27
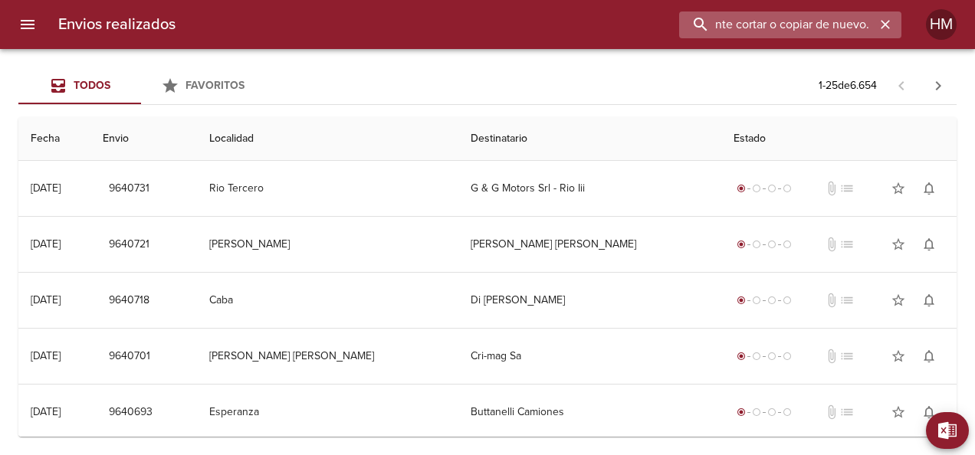
click at [816, 25] on input "Recuperando datos. Espere unos segundos e intente cortar o copiar de nuevo." at bounding box center [777, 25] width 196 height 27
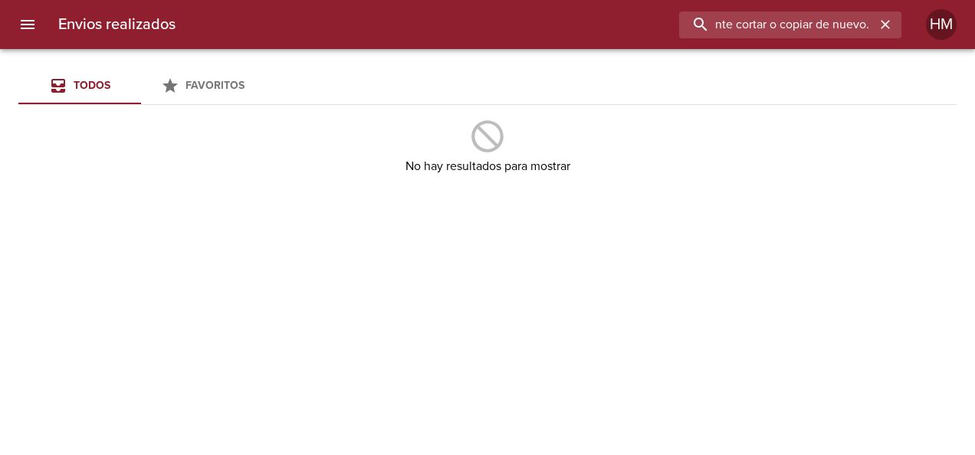
scroll to position [0, 0]
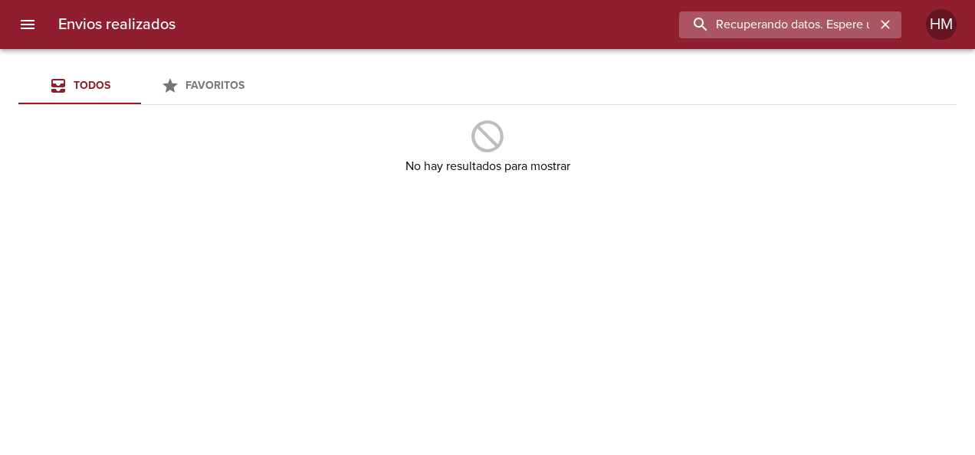
paste input "66282"
click at [743, 18] on input "66282" at bounding box center [777, 25] width 196 height 27
paste input "5743"
click at [802, 20] on input "65743" at bounding box center [777, 25] width 196 height 27
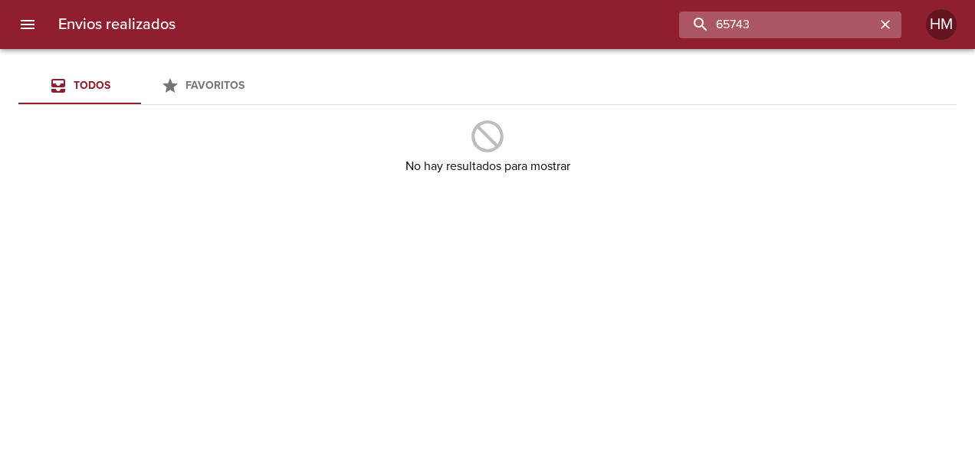
click at [800, 31] on input "65743" at bounding box center [777, 25] width 196 height 27
paste input "3271"
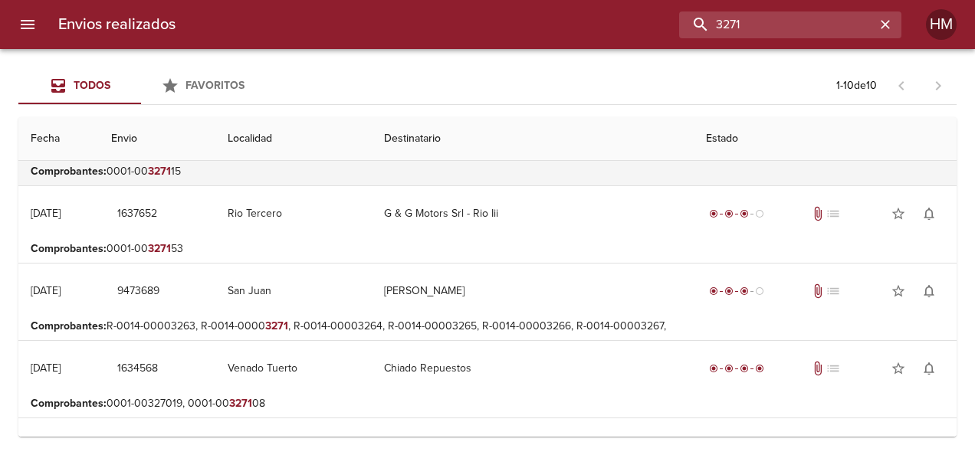
scroll to position [153, 0]
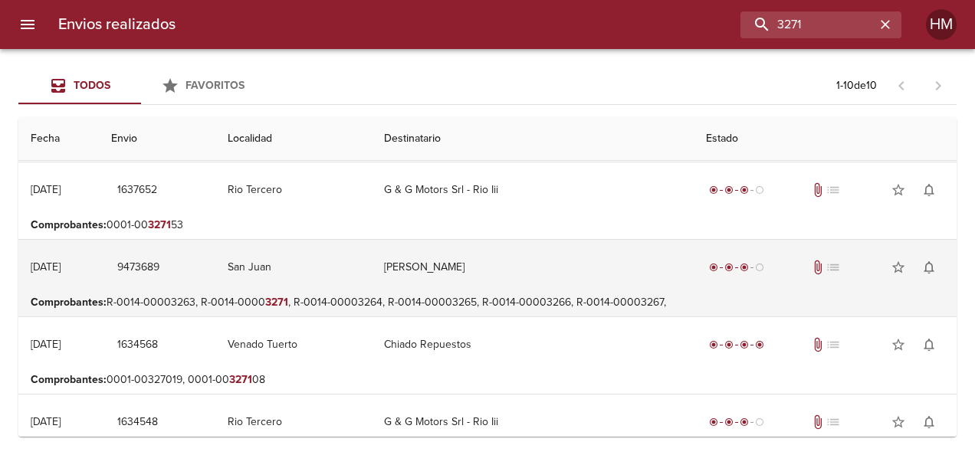
click at [372, 265] on td "San Juan" at bounding box center [293, 267] width 156 height 55
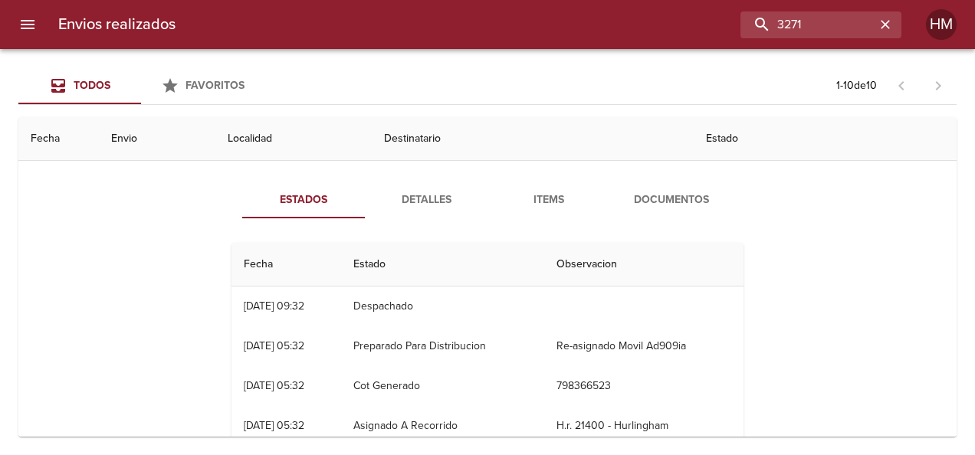
scroll to position [230, 0]
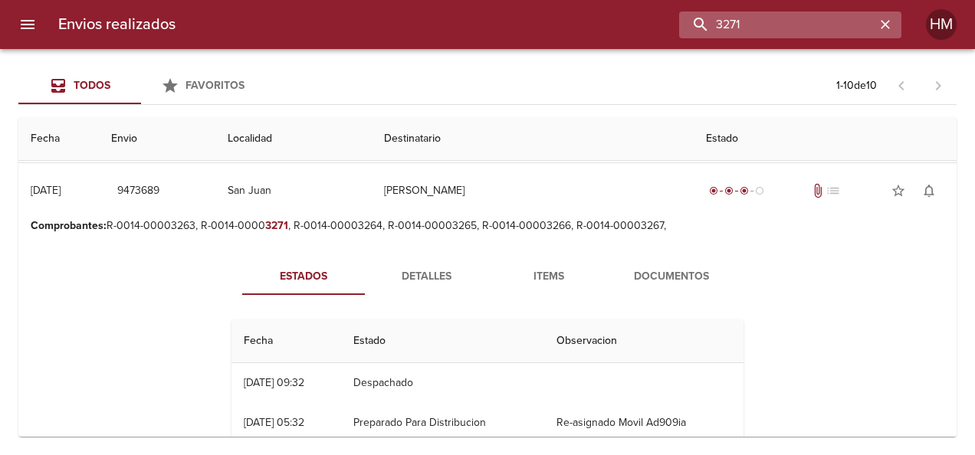
click at [803, 29] on input "3271" at bounding box center [777, 25] width 196 height 27
paste input "9492178"
type input "9492178"
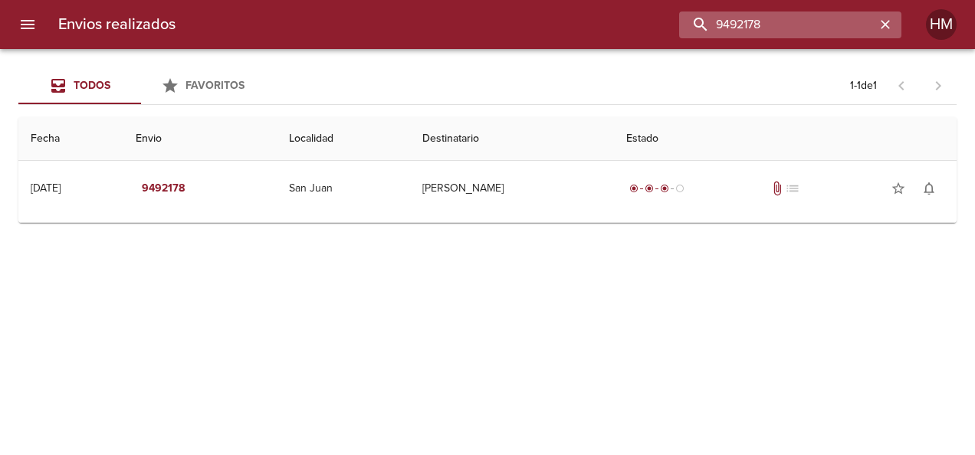
scroll to position [0, 0]
